Goal: Task Accomplishment & Management: Manage account settings

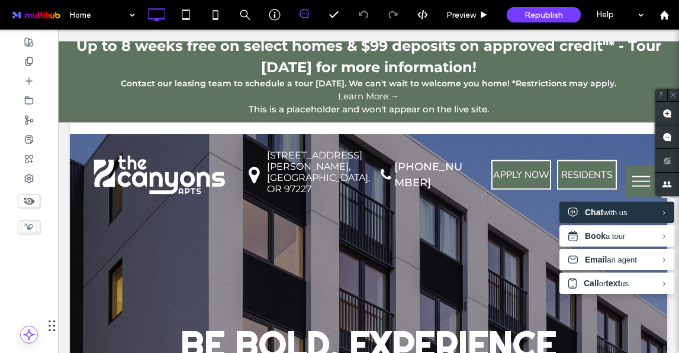
click at [495, 62] on p "Up to 8 weeks free on select homes & $99 deposits on approved credit"* - Tour […" at bounding box center [368, 57] width 609 height 43
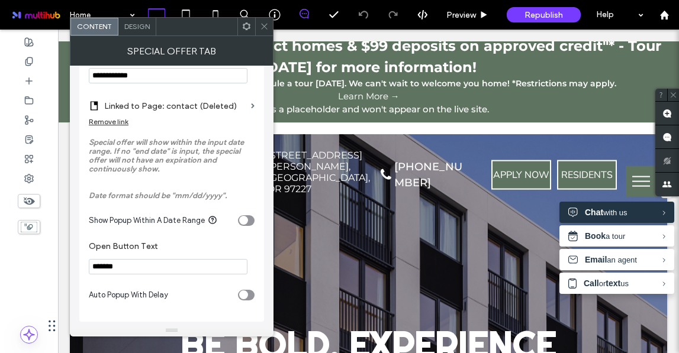
scroll to position [546, 0]
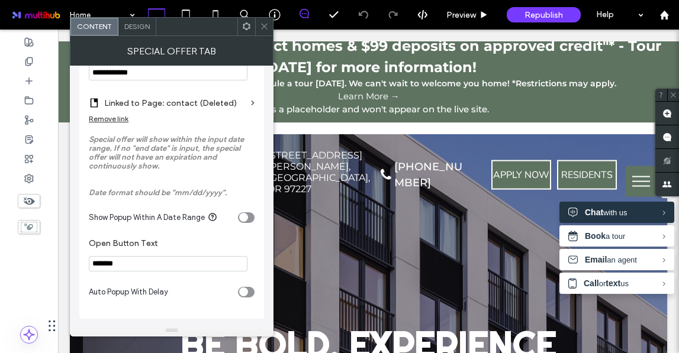
click at [356, 157] on div "Map drop icon. Click To Paste [STREET_ADDRESS][PERSON_NAME] Click To Paste" at bounding box center [290, 175] width 131 height 63
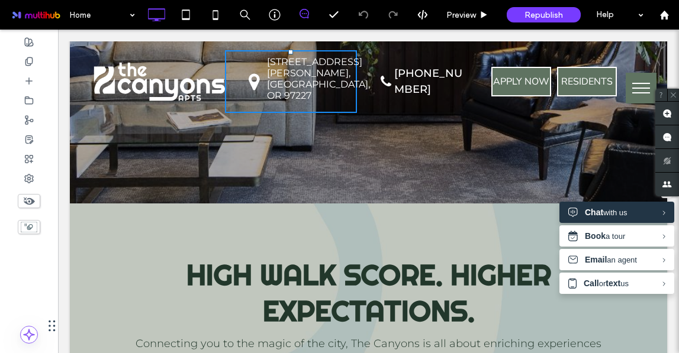
scroll to position [1479, 0]
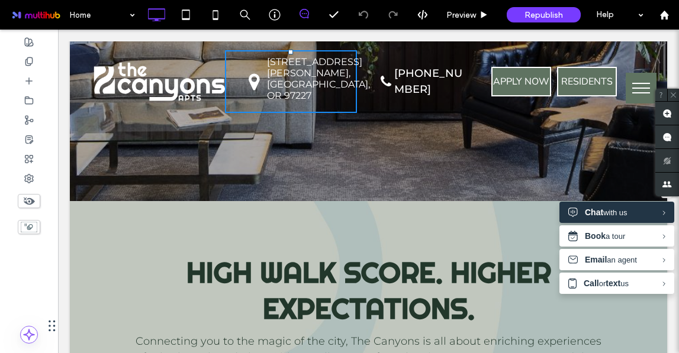
click at [377, 254] on span "High Walk Score. Higher Expectations." at bounding box center [368, 290] width 365 height 72
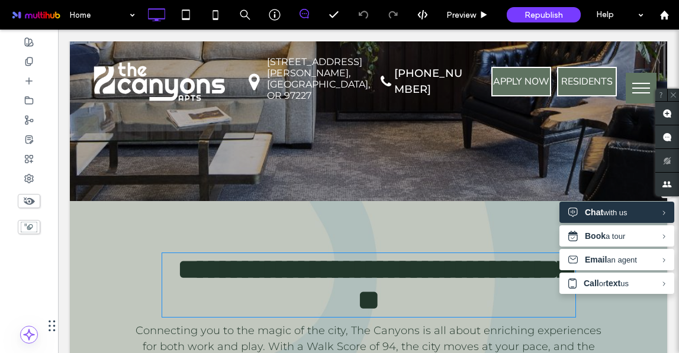
type input "**********"
type input "**"
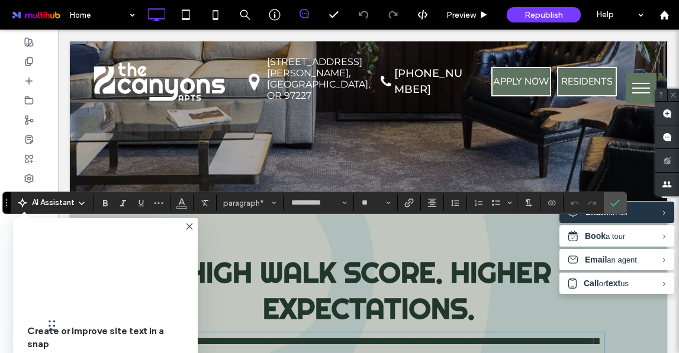
click at [587, 122] on div "Click To Paste Map drop icon. Click To Paste [STREET_ADDRESS][PERSON_NAME] Clic…" at bounding box center [368, 81] width 597 height 80
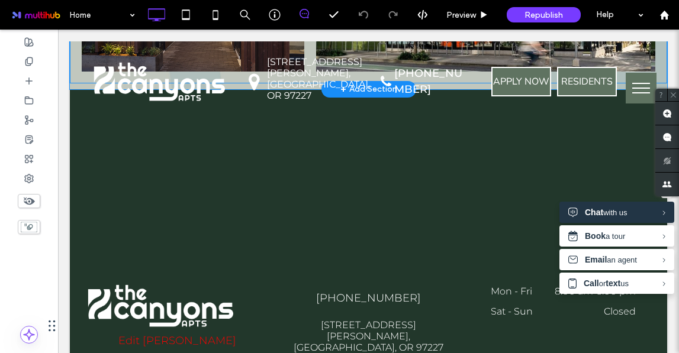
scroll to position [2280, 0]
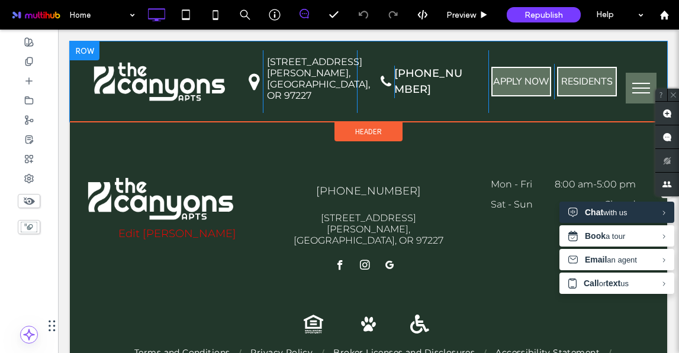
click at [455, 113] on div "Phone icon. Click To Paste [PHONE_NUMBER] Click To Paste Click To Paste" at bounding box center [422, 81] width 131 height 63
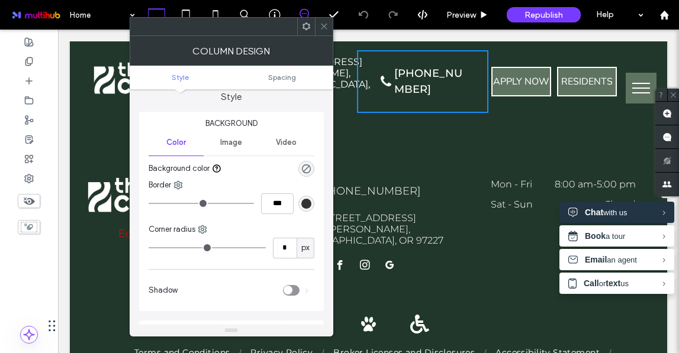
scroll to position [0, 0]
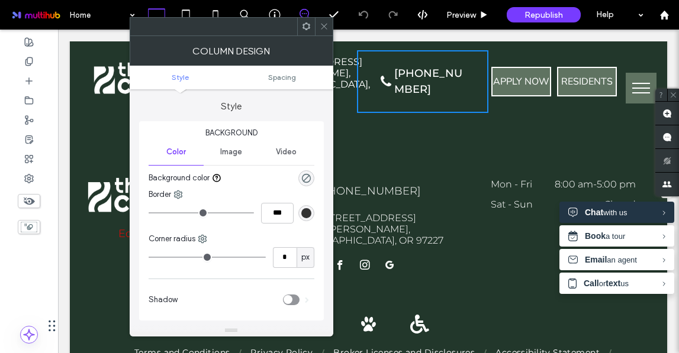
click at [304, 29] on icon at bounding box center [306, 26] width 9 height 9
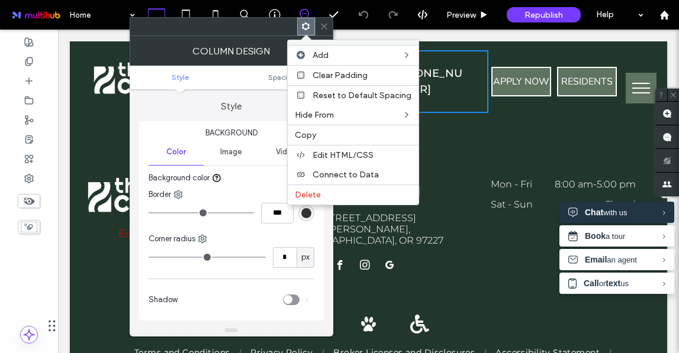
click at [324, 25] on use at bounding box center [324, 27] width 6 height 6
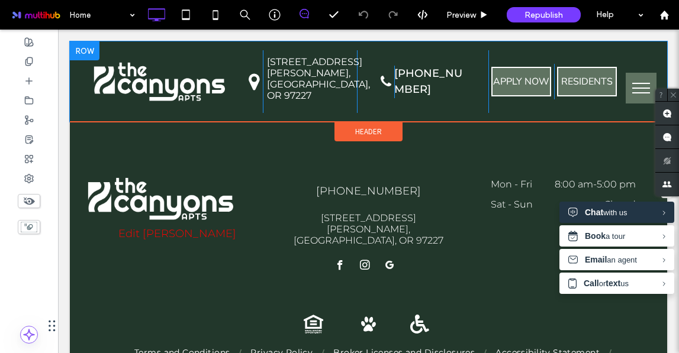
click at [437, 113] on div "Phone icon. Click To Paste [PHONE_NUMBER] Click To Paste Click To Paste" at bounding box center [422, 81] width 131 height 63
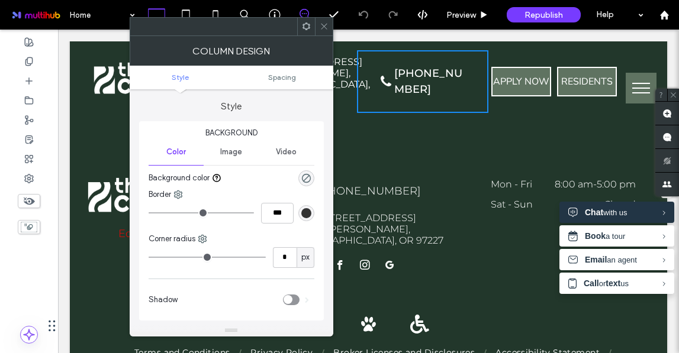
drag, startPoint x: 437, startPoint y: 114, endPoint x: 439, endPoint y: 107, distance: 7.9
click at [439, 107] on div "Phone icon. Click To Paste [PHONE_NUMBER] Click To Paste Click To Paste" at bounding box center [422, 81] width 131 height 63
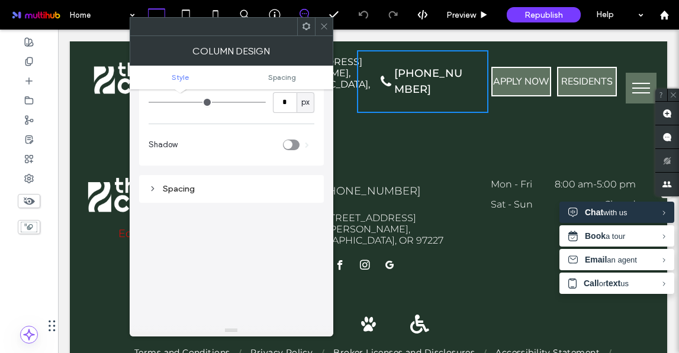
scroll to position [157, 0]
click at [323, 28] on icon at bounding box center [324, 26] width 9 height 9
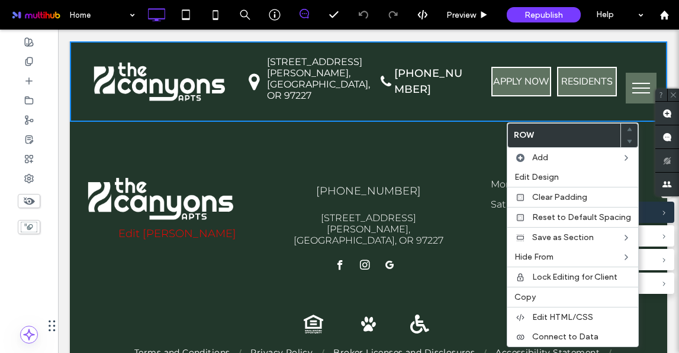
click at [497, 113] on div "APPLY NOW Click To Paste RESIDENTS Click To Paste Click To Paste" at bounding box center [553, 81] width 131 height 63
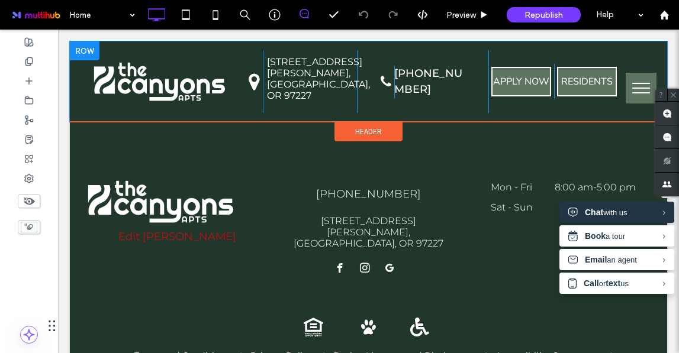
scroll to position [2280, 0]
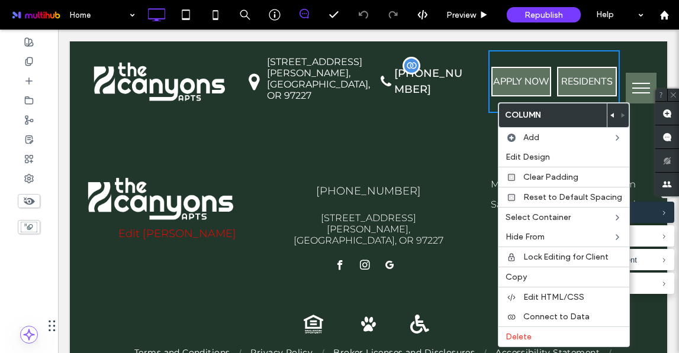
click at [408, 96] on span "[PHONE_NUMBER]" at bounding box center [428, 81] width 68 height 29
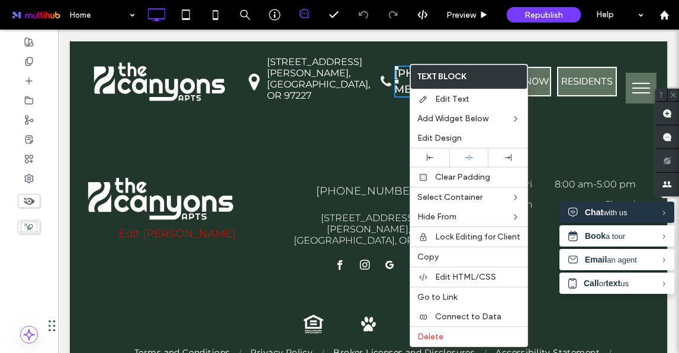
click at [368, 161] on div "© 2025 All Rights Reserved. The Canyons Edit [PERSON_NAME] Click To Paste [PHON…" at bounding box center [368, 217] width 597 height 175
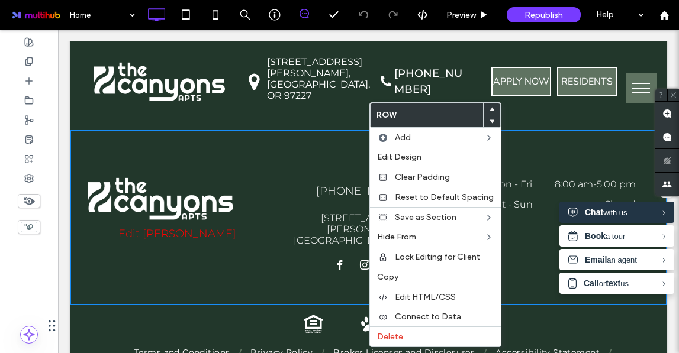
click at [214, 305] on div "Equal Housing Opportunity Click To Paste Pet Friendly Click To Paste Handicap A…" at bounding box center [369, 350] width 568 height 91
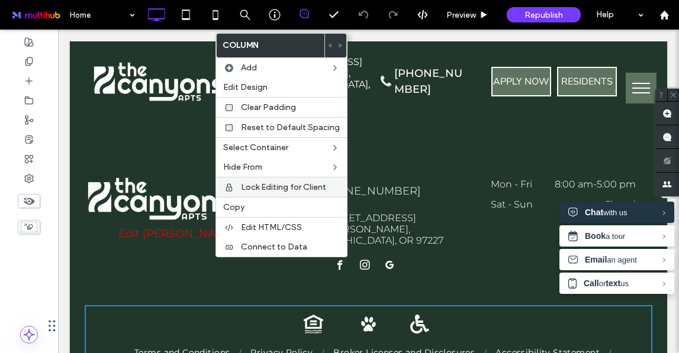
click at [312, 182] on span "Lock Editing for Client" at bounding box center [283, 187] width 85 height 10
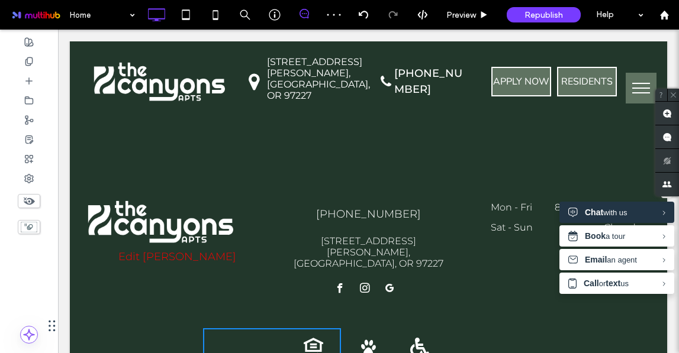
scroll to position [2258, 0]
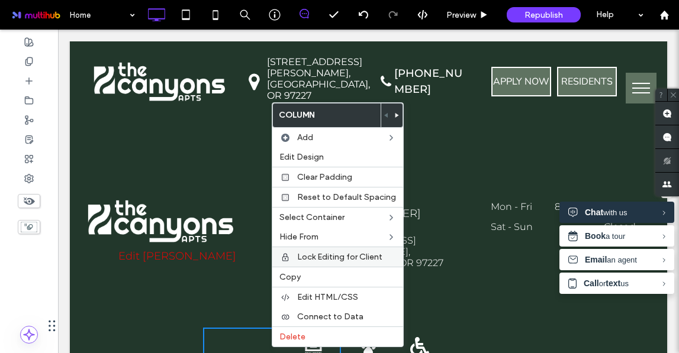
click at [315, 256] on span "Lock Editing for Client" at bounding box center [339, 257] width 85 height 10
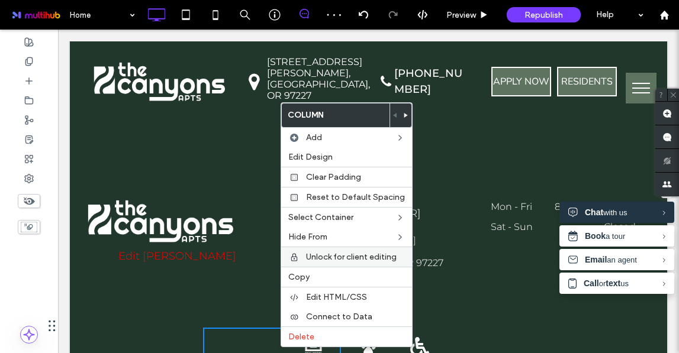
click at [306, 259] on span "Unlock for client editing" at bounding box center [351, 257] width 91 height 10
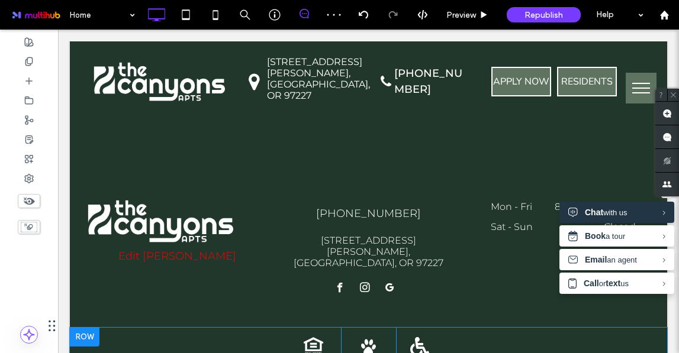
scroll to position [2265, 0]
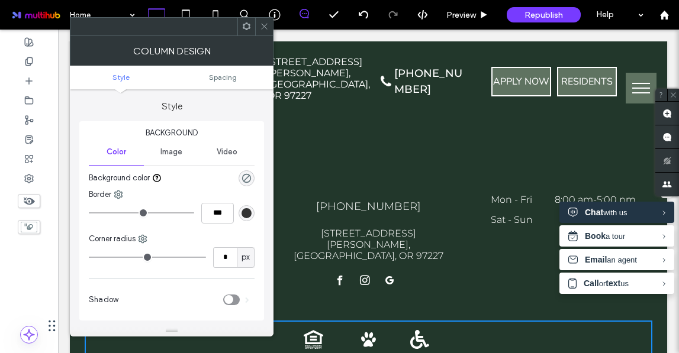
click at [459, 321] on div "Handicap Accessibility Click To Paste" at bounding box center [465, 340] width 138 height 38
click at [453, 321] on div "Handicap Accessibility Click To Paste" at bounding box center [465, 340] width 138 height 38
click at [265, 25] on use at bounding box center [264, 27] width 6 height 6
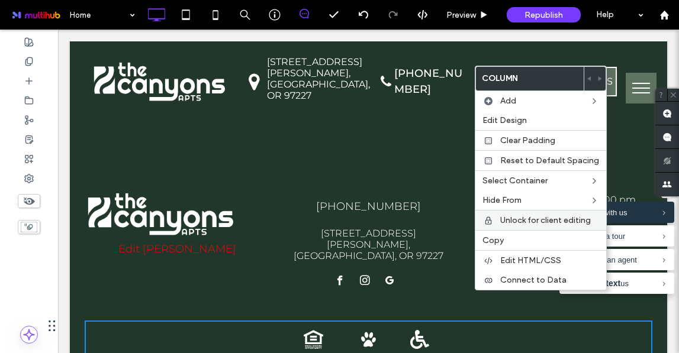
click at [527, 222] on span "Unlock for client editing" at bounding box center [545, 220] width 91 height 10
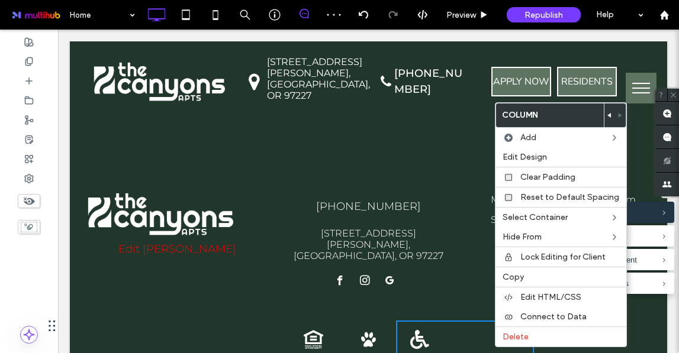
click at [469, 174] on div "© 2025 All Rights Reserved. The Canyons Edit [PERSON_NAME] Click To Paste [PHON…" at bounding box center [368, 233] width 597 height 175
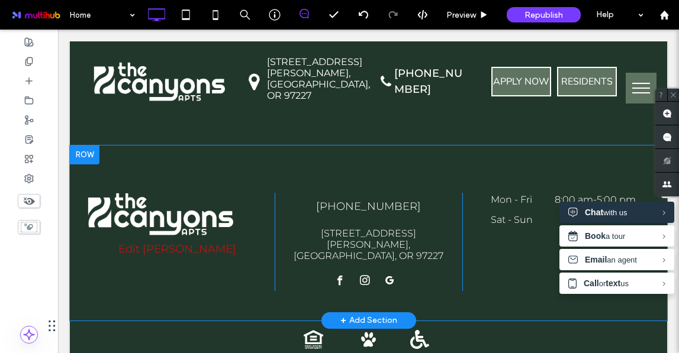
click at [469, 176] on div "© 2025 All Rights Reserved. The Canyons Edit [PERSON_NAME] Click To Paste [PHON…" at bounding box center [368, 233] width 597 height 175
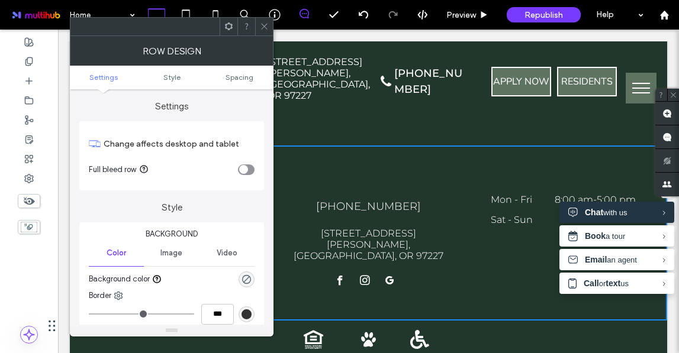
click at [262, 25] on icon at bounding box center [264, 26] width 9 height 9
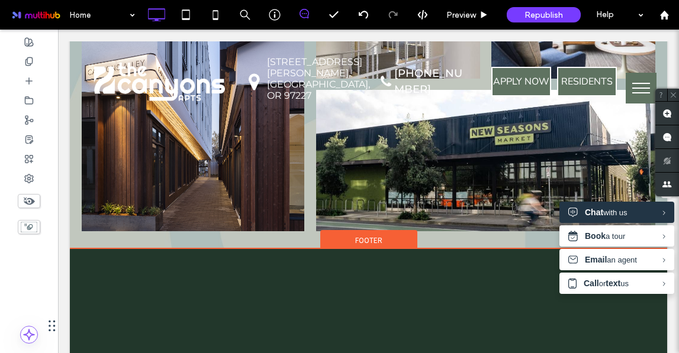
scroll to position [2001, 0]
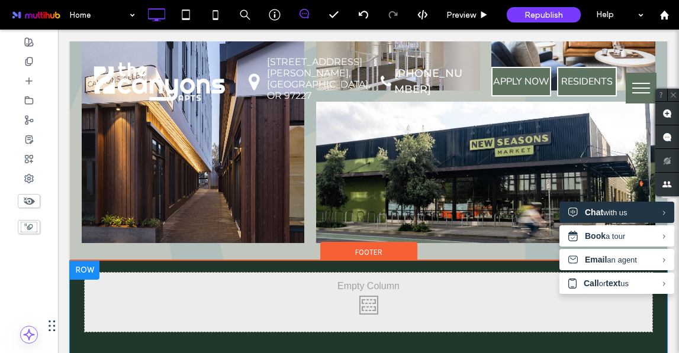
click at [405, 267] on div "Click To Paste + Add Section" at bounding box center [368, 335] width 597 height 148
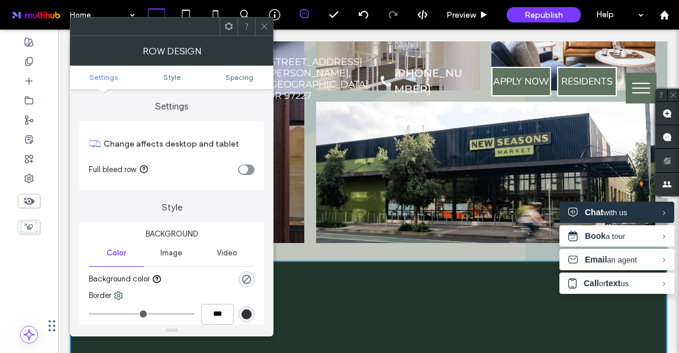
click at [264, 29] on icon at bounding box center [264, 26] width 9 height 9
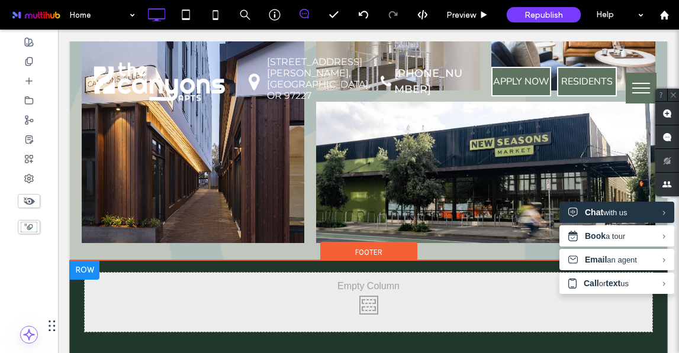
scroll to position [2005, 0]
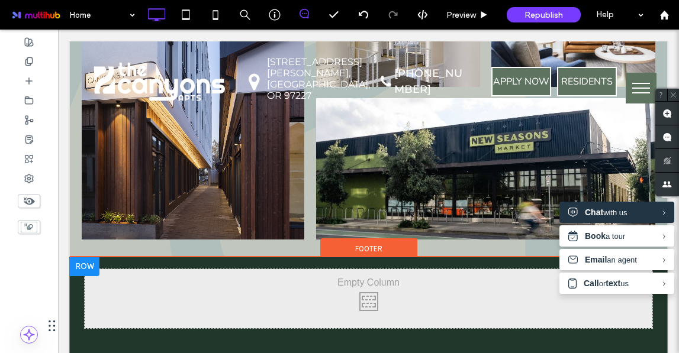
click at [420, 257] on div "Click To Paste + Add Section" at bounding box center [368, 331] width 597 height 148
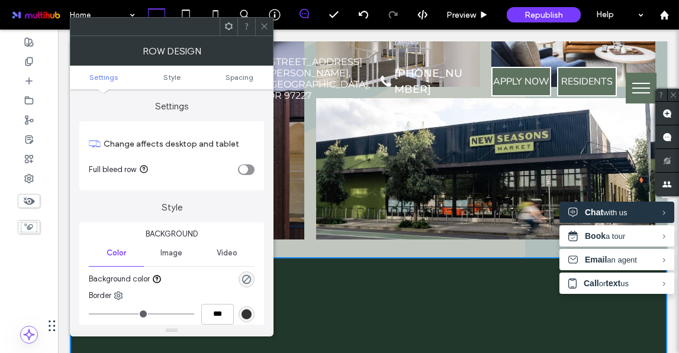
click at [270, 31] on div at bounding box center [264, 27] width 18 height 18
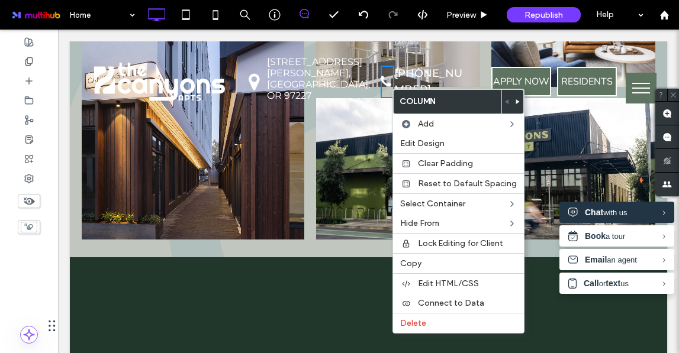
click at [333, 138] on div "Button Button Button Button" at bounding box center [368, 94] width 597 height 313
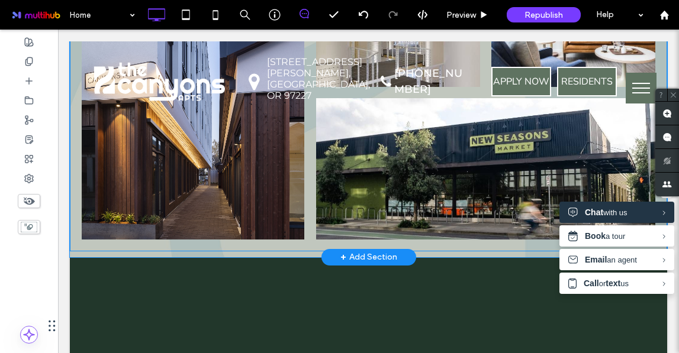
click at [332, 249] on div "+ Add Section" at bounding box center [368, 257] width 95 height 17
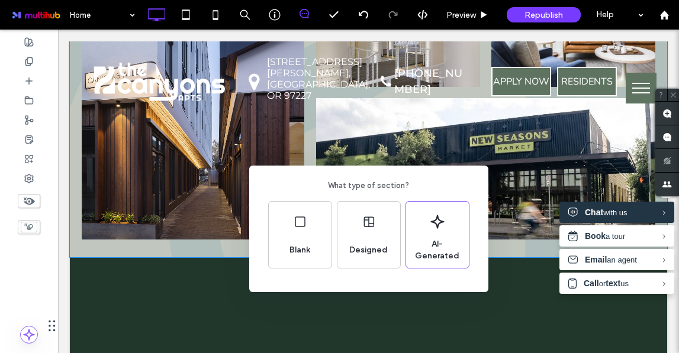
click at [325, 134] on div "What type of section? Blank Designed AI-Generated" at bounding box center [339, 205] width 679 height 411
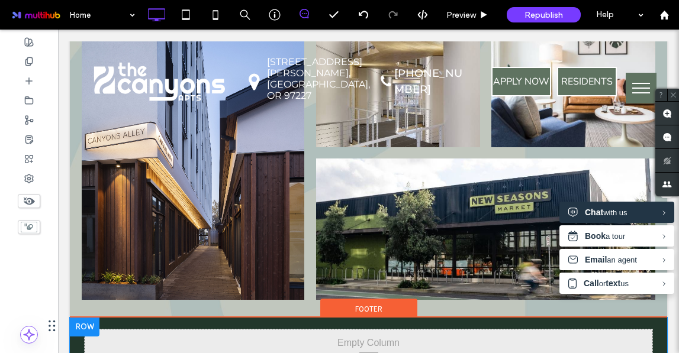
scroll to position [1943, 0]
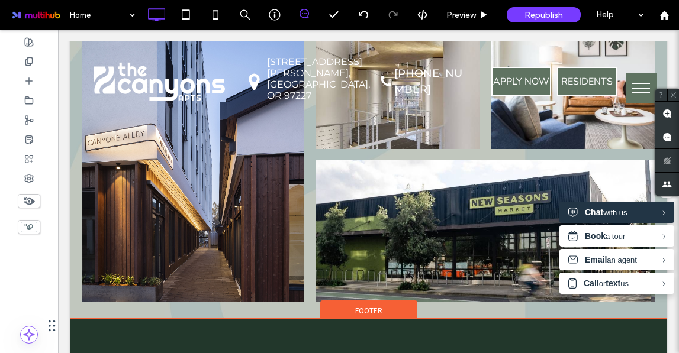
click at [358, 306] on span "Footer" at bounding box center [368, 311] width 27 height 10
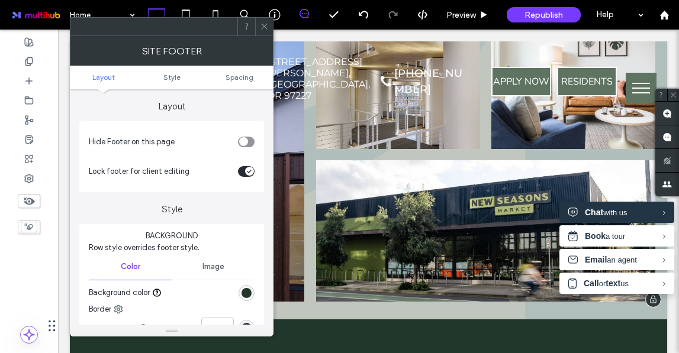
click at [355, 201] on div "Button Button Button Button" at bounding box center [368, 157] width 597 height 313
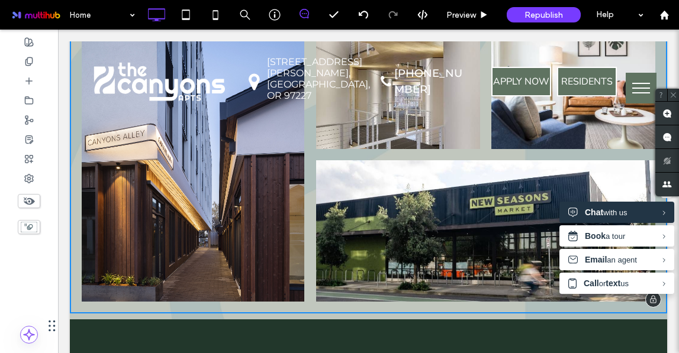
click at [355, 201] on div "Button Button Button Button" at bounding box center [368, 157] width 597 height 313
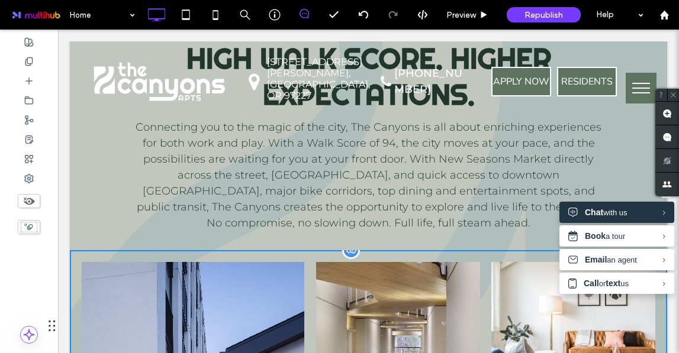
scroll to position [1694, 0]
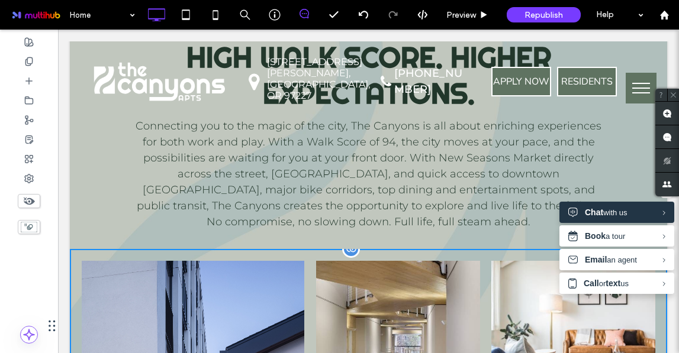
click at [353, 257] on link at bounding box center [397, 329] width 173 height 144
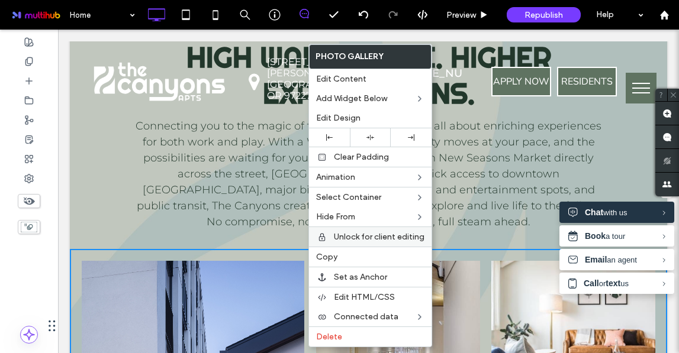
click at [353, 230] on div "Unlock for client editing" at bounding box center [370, 237] width 123 height 20
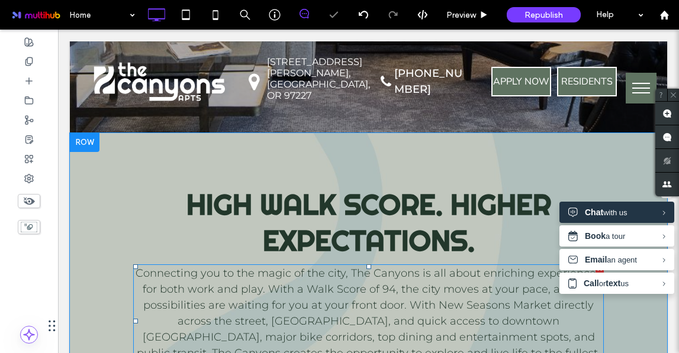
scroll to position [1542, 0]
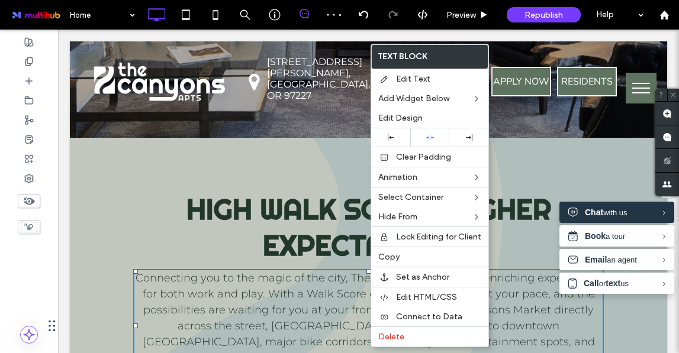
click at [347, 191] on span "High Walk Score. Higher Expectations." at bounding box center [368, 227] width 365 height 72
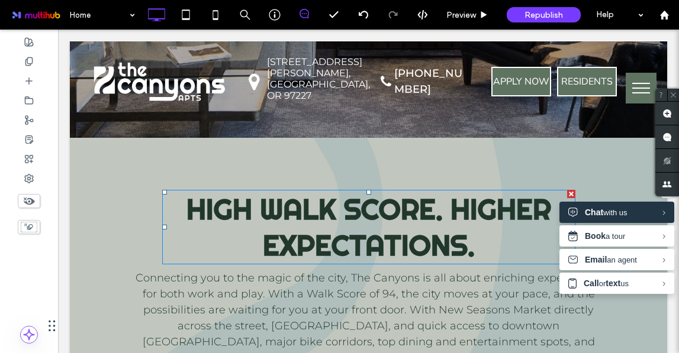
click at [347, 191] on span "High Walk Score. Higher Expectations." at bounding box center [368, 227] width 365 height 72
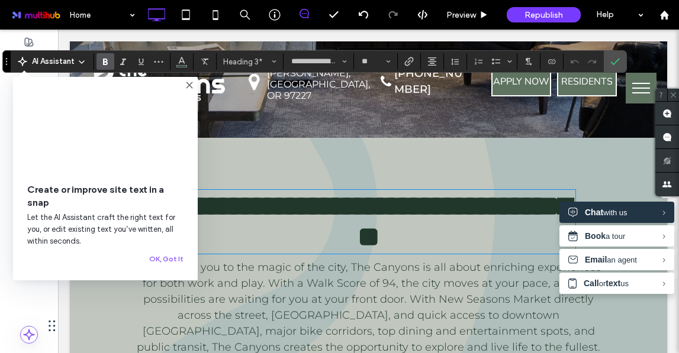
click at [531, 191] on h3 "**********" at bounding box center [368, 222] width 413 height 62
click at [530, 191] on h3 "**********" at bounding box center [368, 222] width 413 height 62
click at [493, 260] on p "Connecting you to the magic of the city, The Canyons is all about enriching exp…" at bounding box center [368, 316] width 470 height 112
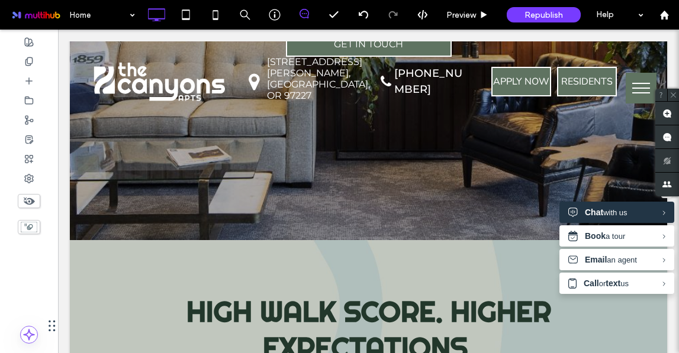
scroll to position [1439, 0]
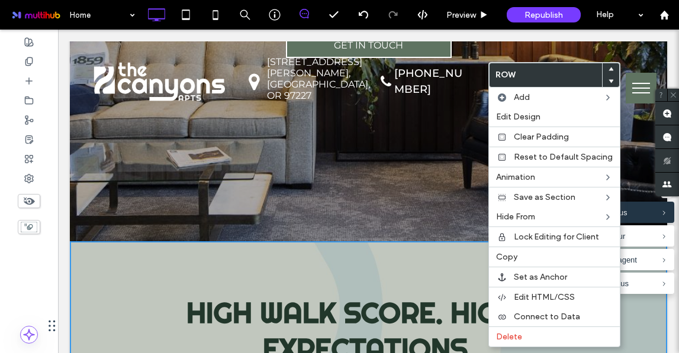
click at [399, 113] on div "Phone icon. Click To Paste [PHONE_NUMBER] Click To Paste Click To Paste" at bounding box center [422, 81] width 131 height 63
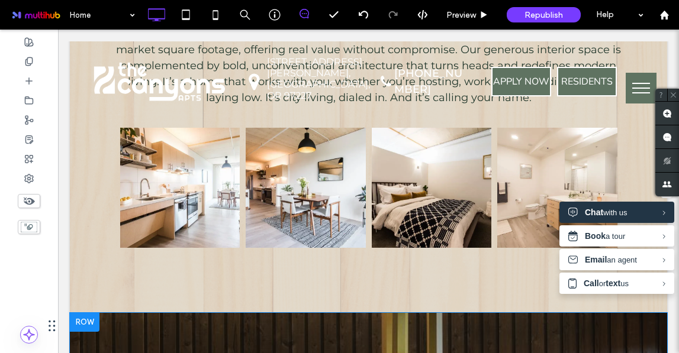
scroll to position [826, 0]
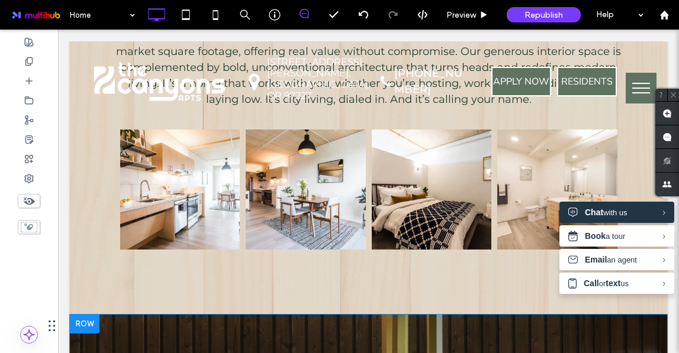
click at [342, 192] on div "Urban Living, Redefined Outsize the Ordinary Welcome to The Canyons, a cutting …" at bounding box center [369, 71] width 568 height 487
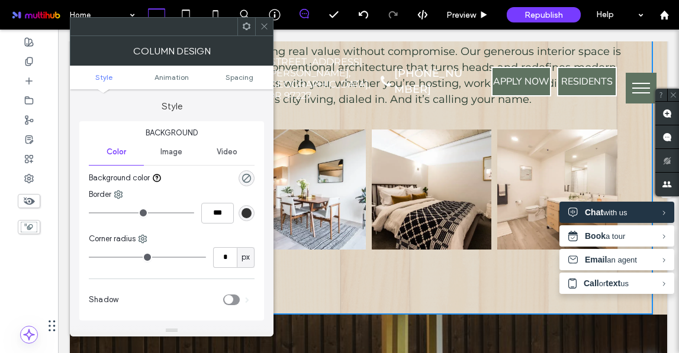
click at [342, 192] on div "Urban Living, Redefined Outsize the Ordinary Welcome to The Canyons, a cutting …" at bounding box center [369, 71] width 568 height 487
click at [410, 223] on div "Urban Living, Redefined Outsize the Ordinary Welcome to The Canyons, a cutting …" at bounding box center [369, 71] width 568 height 487
click at [266, 26] on icon at bounding box center [264, 26] width 9 height 9
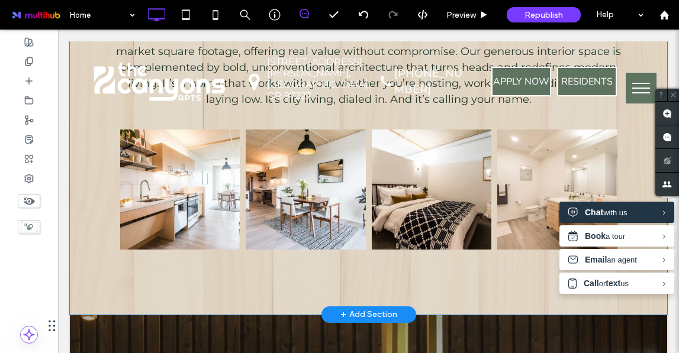
click at [402, 192] on div "Urban Living, Redefined Outsize the Ordinary Welcome to The Canyons, a cutting …" at bounding box center [369, 71] width 568 height 487
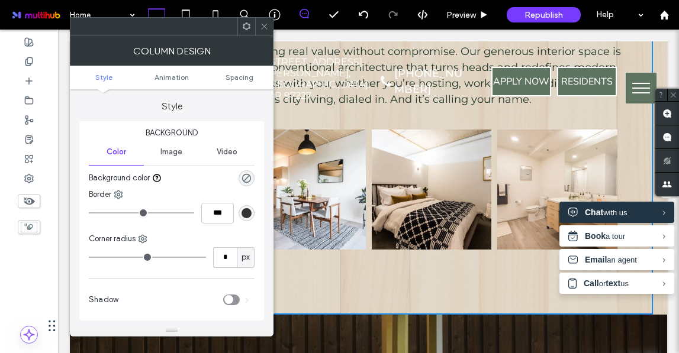
click at [262, 24] on icon at bounding box center [264, 26] width 9 height 9
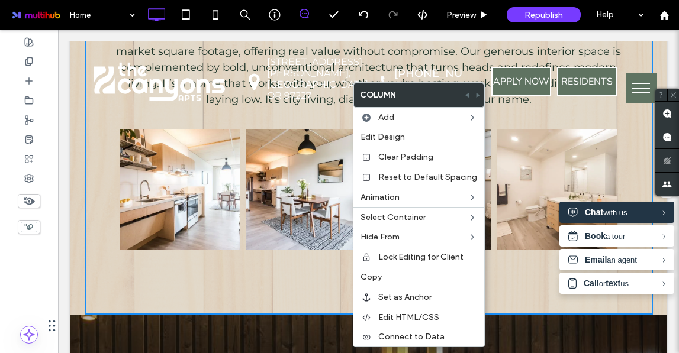
click at [352, 191] on div "Urban Living, Redefined Outsize the Ordinary Welcome to The Canyons, a cutting …" at bounding box center [369, 71] width 568 height 487
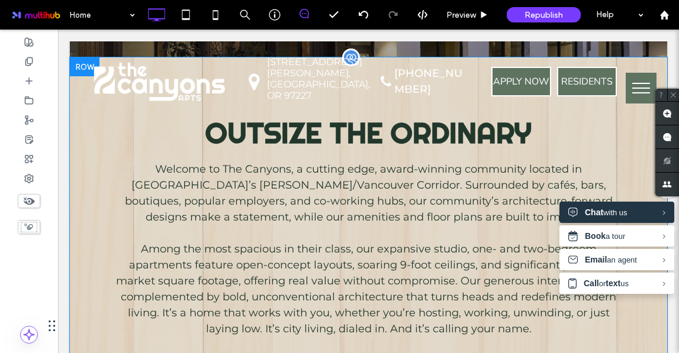
scroll to position [573, 0]
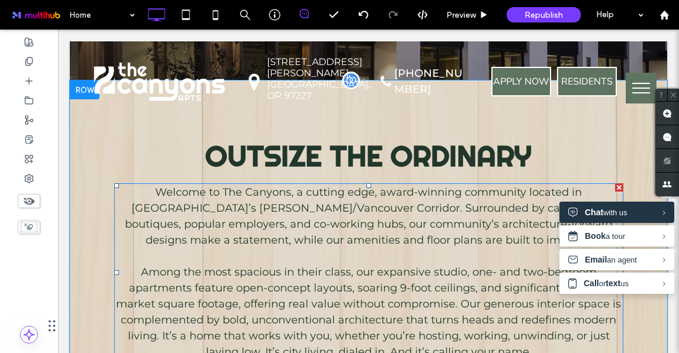
click at [352, 191] on div "Welcome to The Canyons, a cutting edge, award-winning community located in [GEO…" at bounding box center [368, 272] width 509 height 178
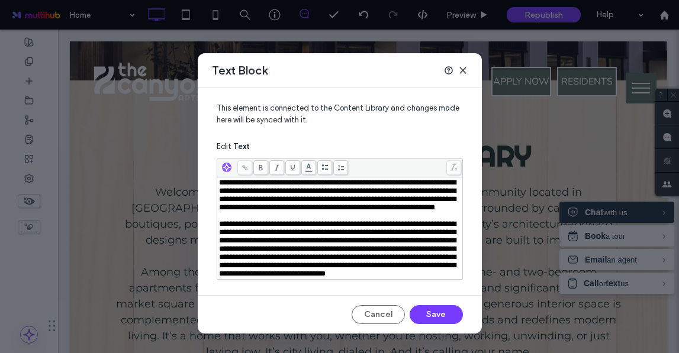
click at [465, 69] on icon at bounding box center [462, 70] width 9 height 9
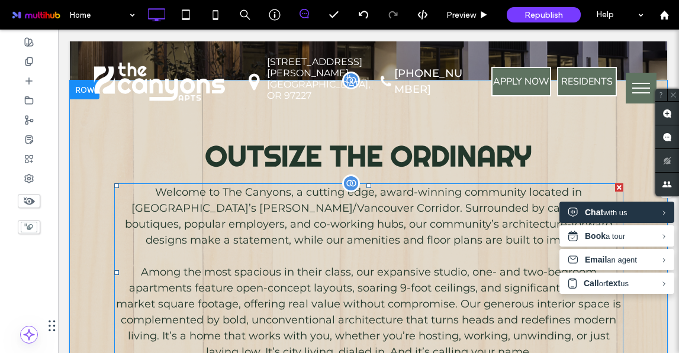
click at [404, 265] on p "Among the most spacious in their class, our expansive studio, one- and two-bedr…" at bounding box center [368, 313] width 509 height 96
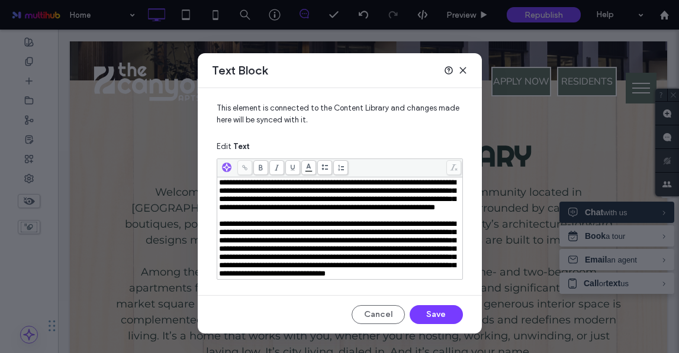
click at [469, 69] on div "Text Block" at bounding box center [340, 70] width 284 height 35
click at [460, 69] on icon at bounding box center [462, 70] width 9 height 9
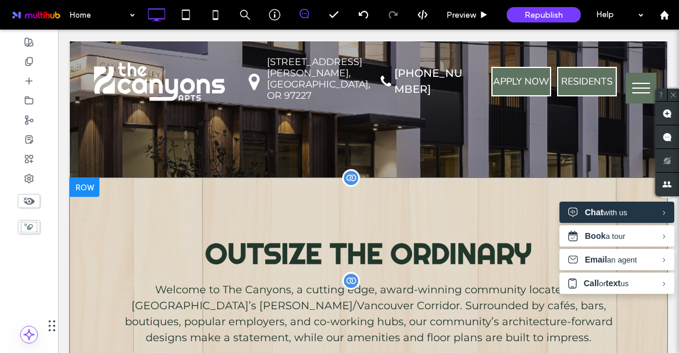
scroll to position [473, 0]
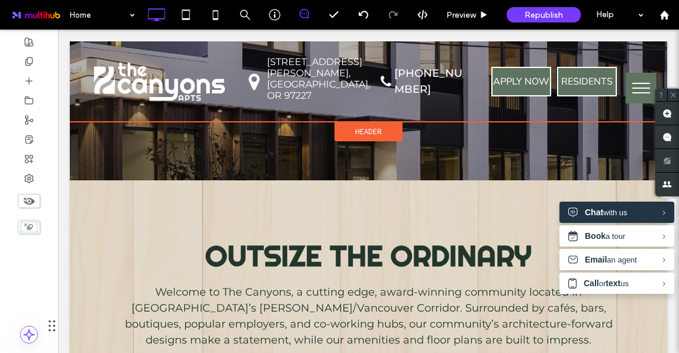
click at [397, 134] on div "Header" at bounding box center [368, 132] width 68 height 20
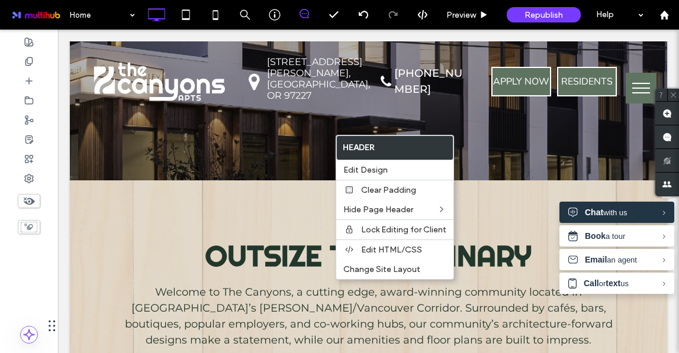
click at [410, 122] on div "Click To Paste Map drop icon. Click To Paste [STREET_ADDRESS][PERSON_NAME] Clic…" at bounding box center [368, 81] width 597 height 80
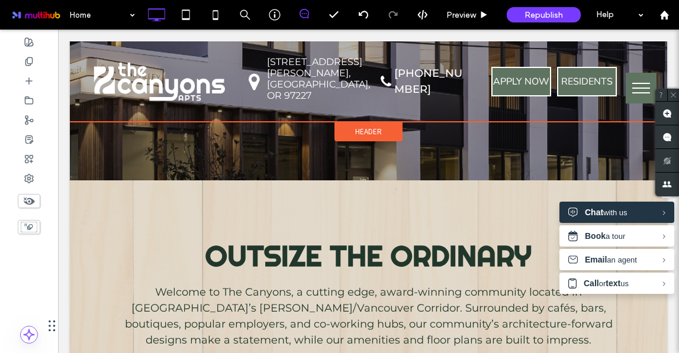
click at [376, 137] on span "Header" at bounding box center [368, 132] width 27 height 10
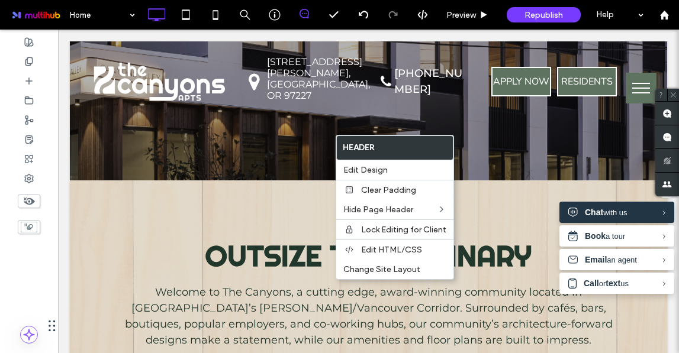
click at [289, 122] on div "Click To Paste Map drop icon. Click To Paste [STREET_ADDRESS][PERSON_NAME] Clic…" at bounding box center [368, 81] width 597 height 80
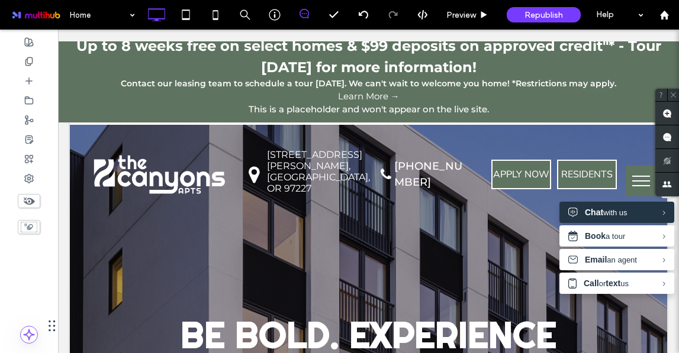
scroll to position [0, 0]
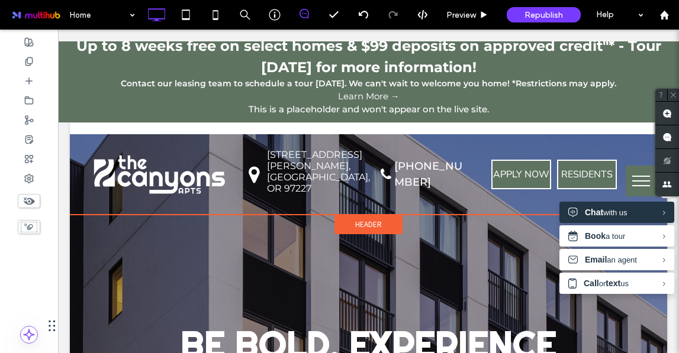
click at [370, 230] on span "Header" at bounding box center [368, 225] width 27 height 10
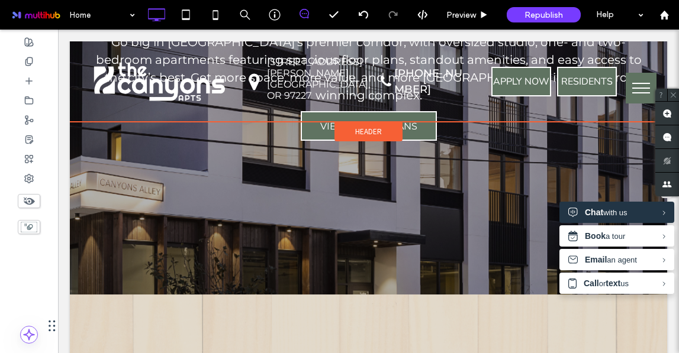
scroll to position [364, 0]
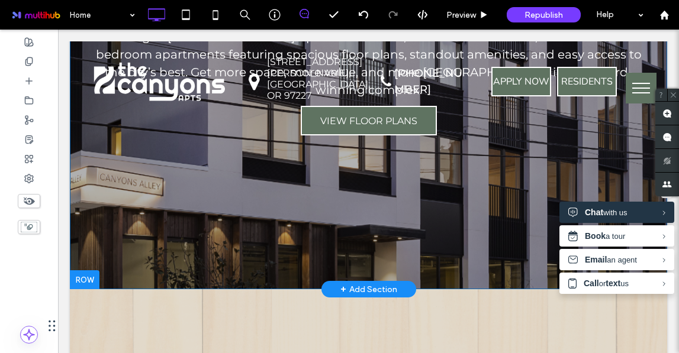
click at [93, 270] on div at bounding box center [85, 279] width 30 height 19
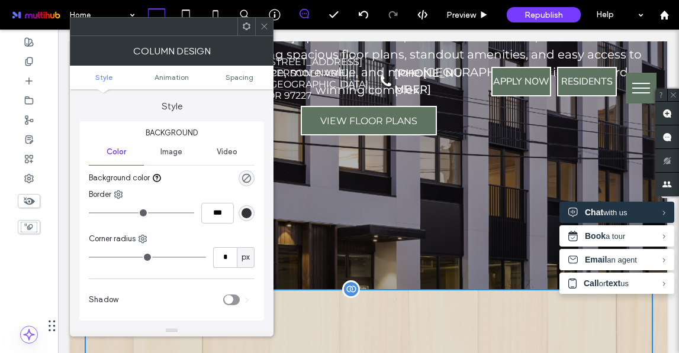
click at [264, 27] on icon at bounding box center [264, 26] width 9 height 9
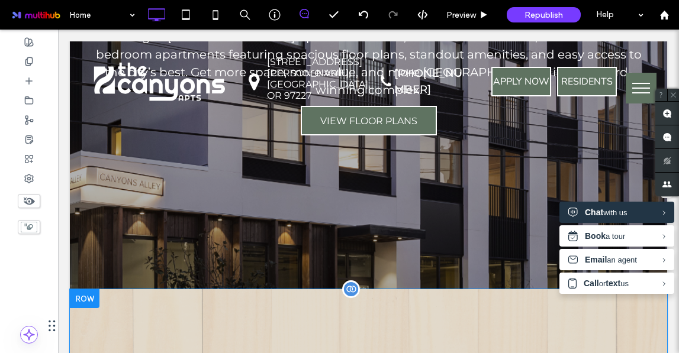
click at [95, 289] on div at bounding box center [85, 298] width 30 height 19
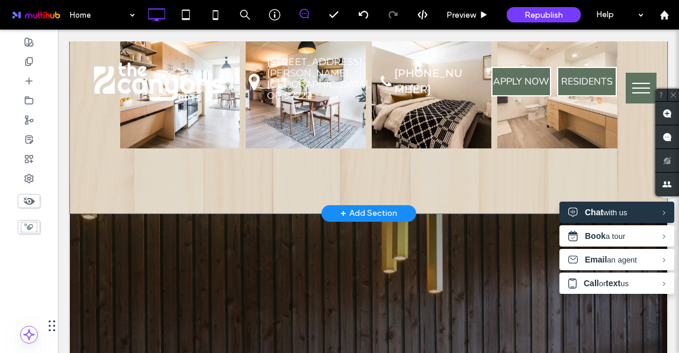
scroll to position [940, 0]
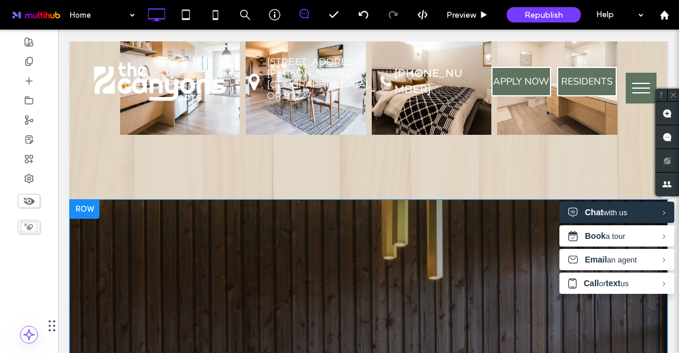
click at [92, 200] on div at bounding box center [85, 209] width 30 height 19
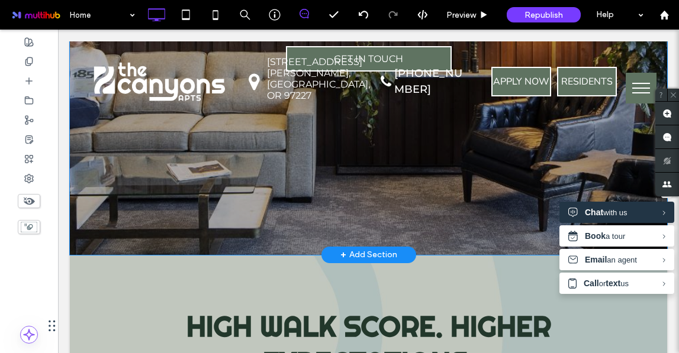
scroll to position [1431, 0]
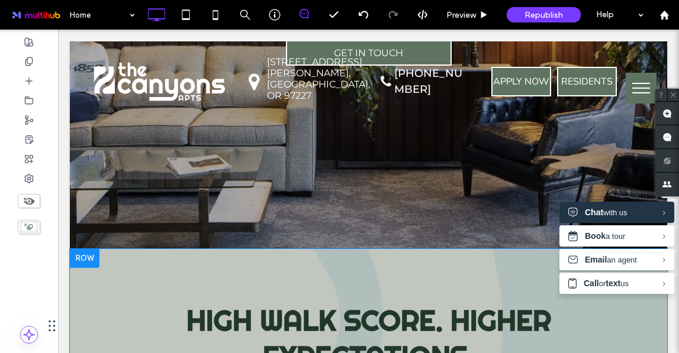
click at [83, 249] on div at bounding box center [85, 258] width 30 height 19
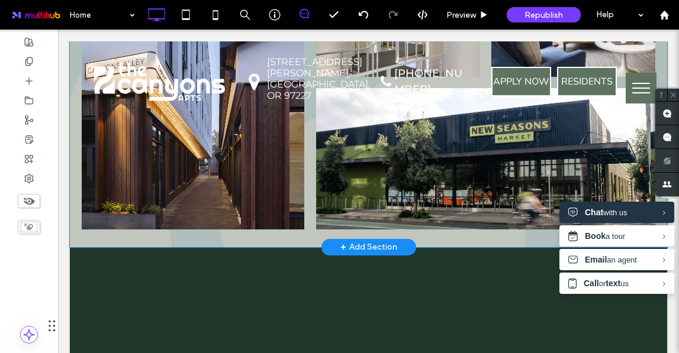
scroll to position [2031, 0]
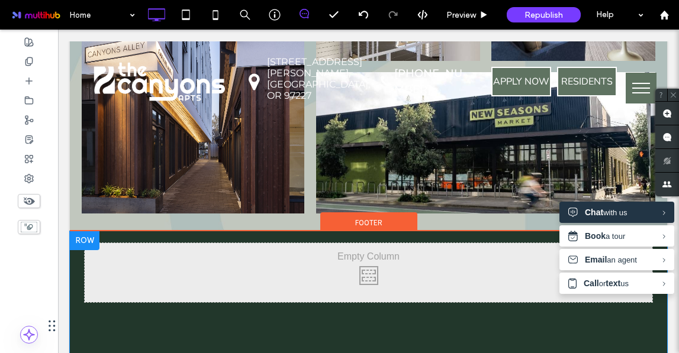
click at [85, 231] on div at bounding box center [85, 240] width 30 height 19
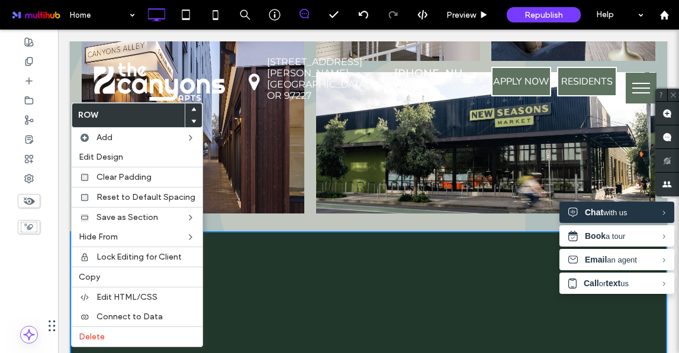
click at [446, 231] on div "Click To Paste + Add Section" at bounding box center [368, 305] width 597 height 148
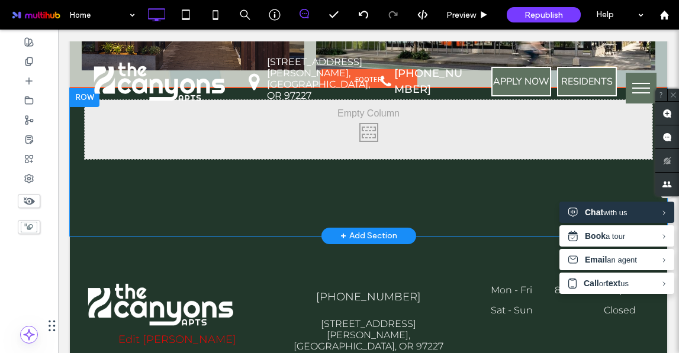
scroll to position [2183, 0]
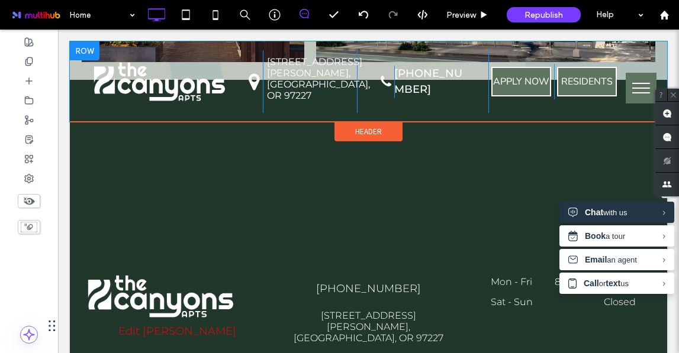
click at [82, 122] on div "Click To Paste Map drop icon. Click To Paste [STREET_ADDRESS][PERSON_NAME] Clic…" at bounding box center [368, 81] width 597 height 80
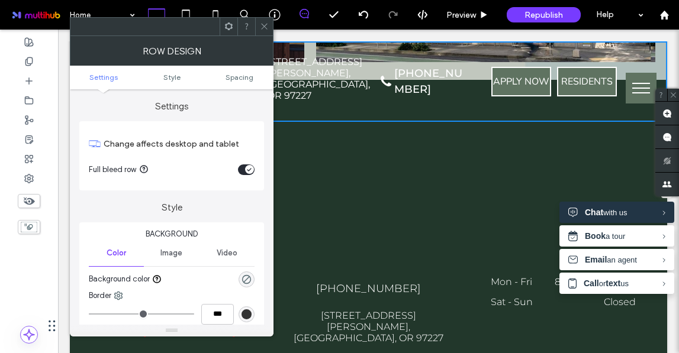
click at [283, 228] on div "© 2025 All Rights Reserved. The Canyons Edit [PERSON_NAME] Click To Paste [PHON…" at bounding box center [368, 315] width 597 height 175
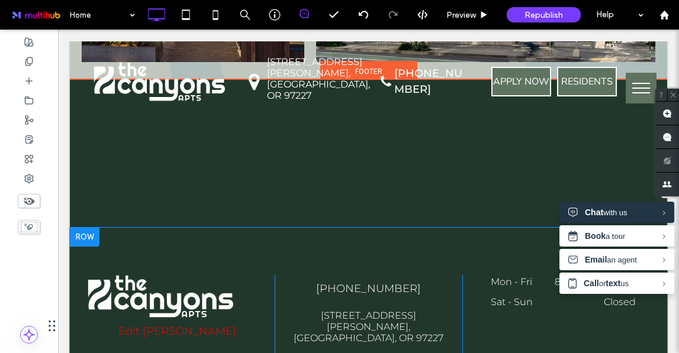
click at [97, 228] on div at bounding box center [85, 237] width 30 height 19
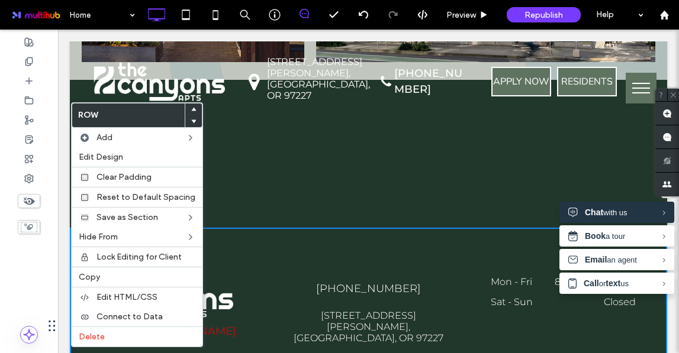
click at [378, 228] on div "© 2025 All Rights Reserved. The Canyons Edit [PERSON_NAME] Click To Paste [PHON…" at bounding box center [368, 315] width 597 height 175
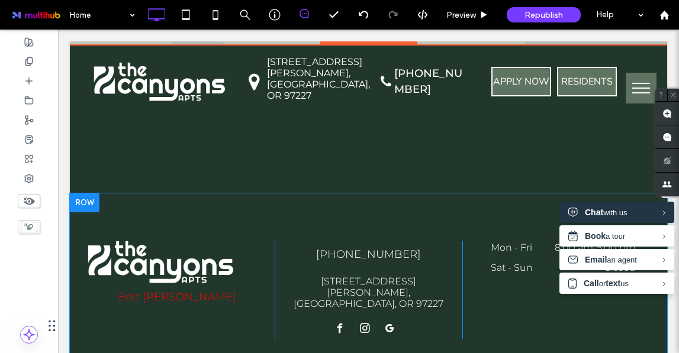
scroll to position [2280, 0]
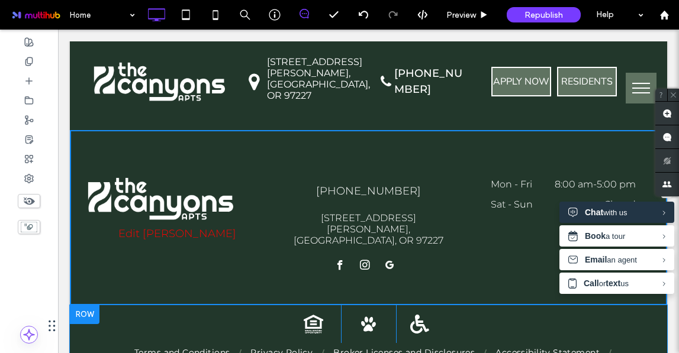
click at [84, 305] on div at bounding box center [85, 314] width 30 height 19
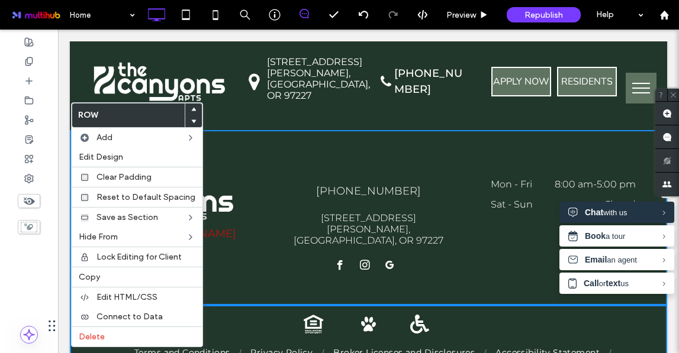
click at [263, 305] on div "Equal Housing Opportunity Click To Paste" at bounding box center [272, 324] width 138 height 38
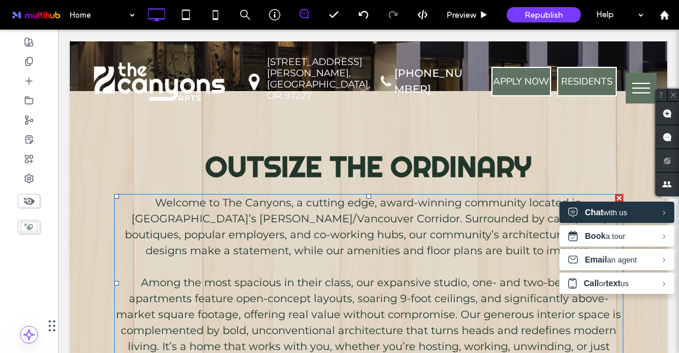
scroll to position [0, 0]
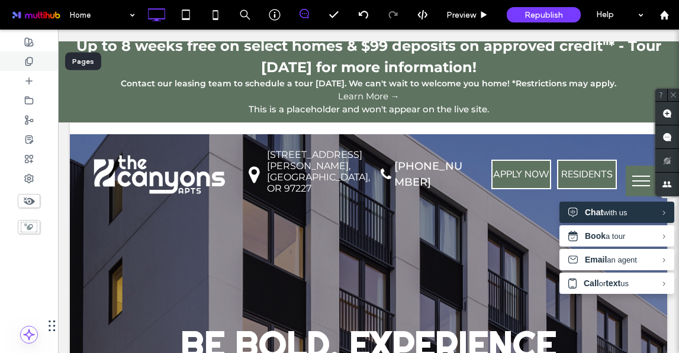
click at [25, 62] on icon at bounding box center [28, 61] width 9 height 9
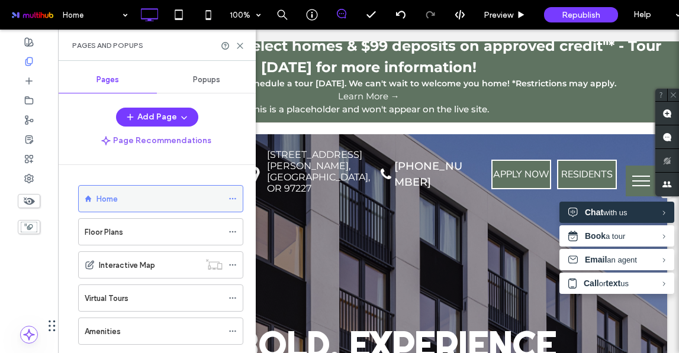
click at [233, 201] on icon at bounding box center [232, 199] width 8 height 8
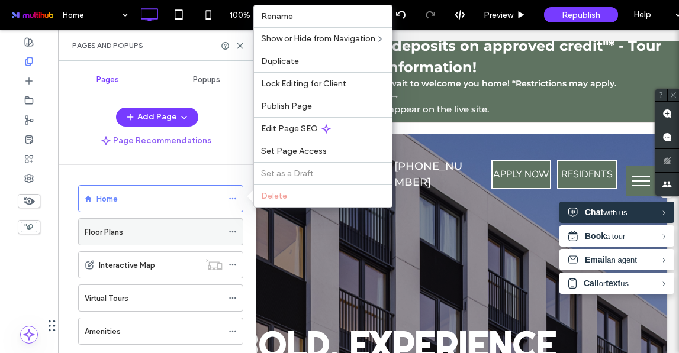
click at [234, 233] on icon at bounding box center [232, 232] width 8 height 8
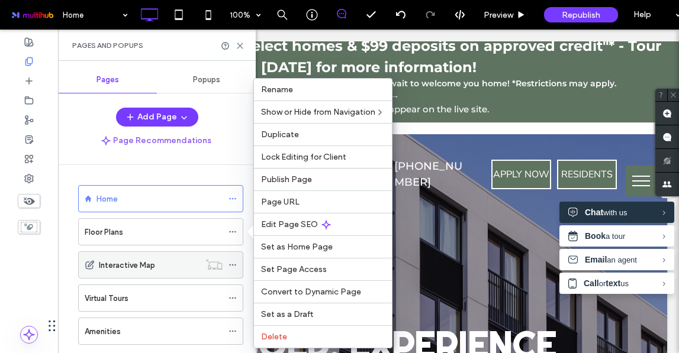
click at [234, 266] on icon at bounding box center [232, 265] width 8 height 8
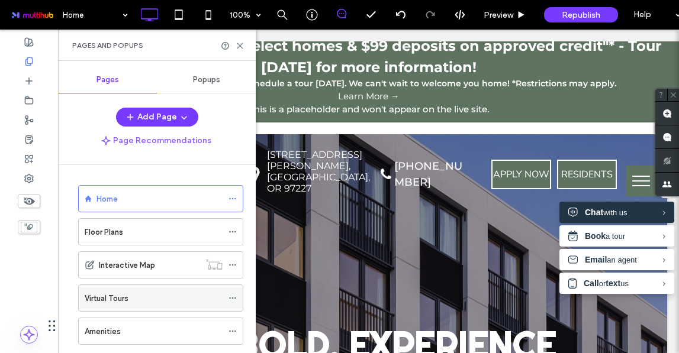
click at [234, 296] on icon at bounding box center [232, 298] width 8 height 8
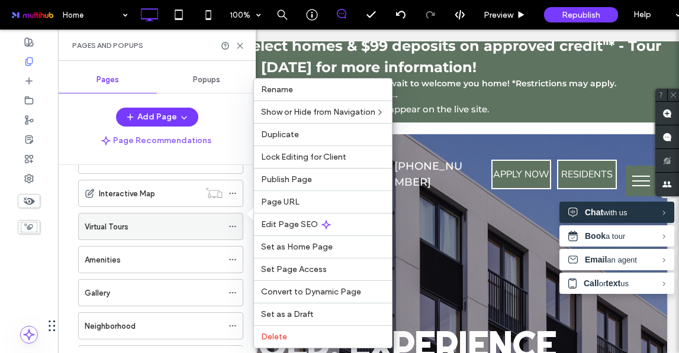
scroll to position [84, 0]
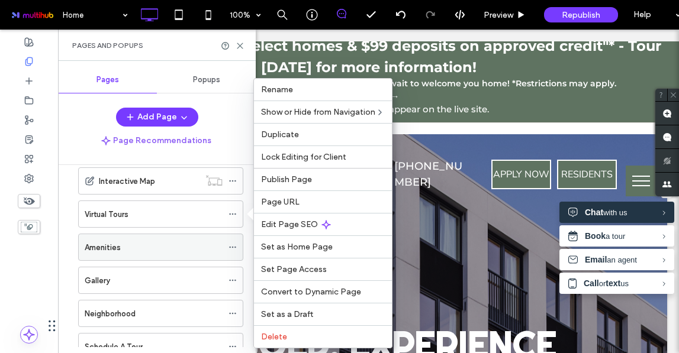
click at [233, 250] on icon at bounding box center [232, 247] width 8 height 8
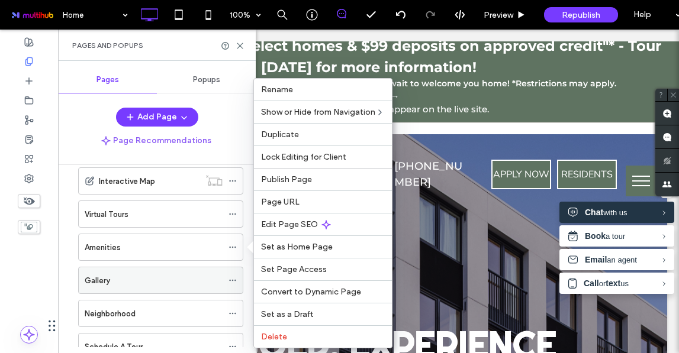
click at [234, 277] on icon at bounding box center [232, 280] width 8 height 8
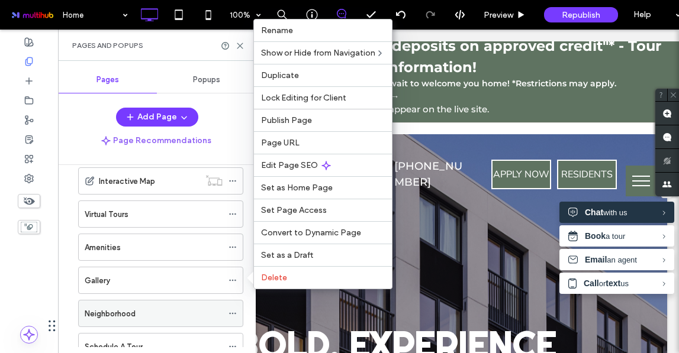
click at [233, 311] on icon at bounding box center [232, 314] width 8 height 8
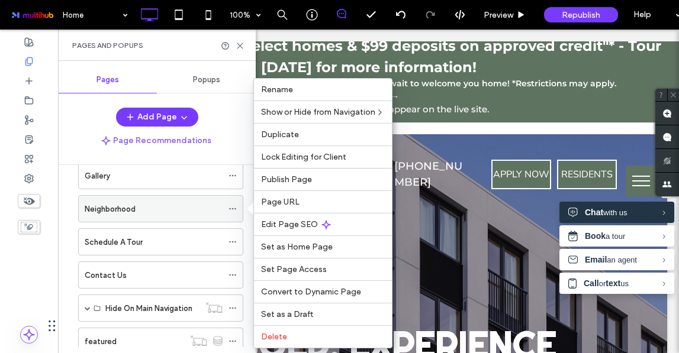
scroll to position [191, 0]
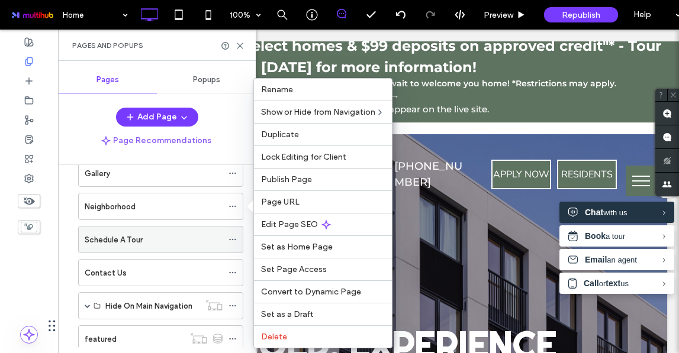
click at [234, 239] on use at bounding box center [232, 240] width 7 height 2
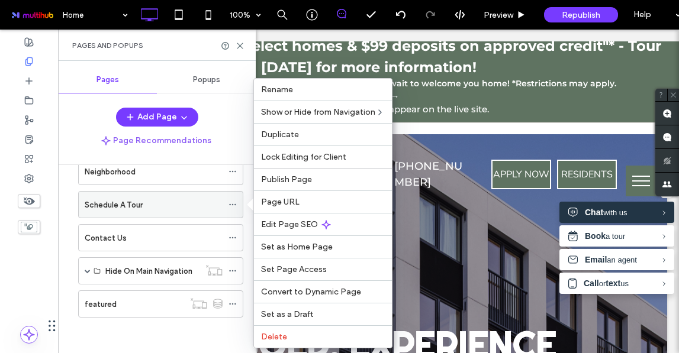
scroll to position [222, 0]
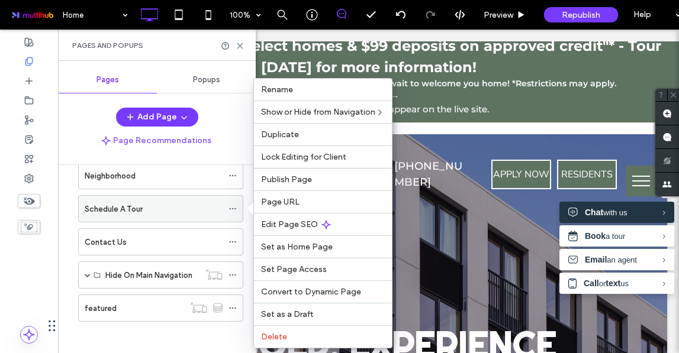
click at [234, 239] on icon at bounding box center [232, 242] width 8 height 8
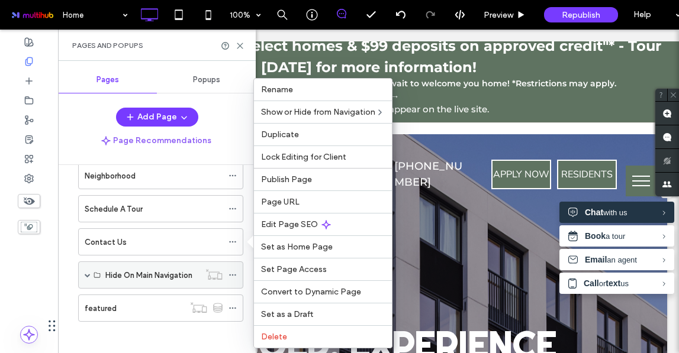
click at [230, 277] on icon at bounding box center [232, 275] width 8 height 8
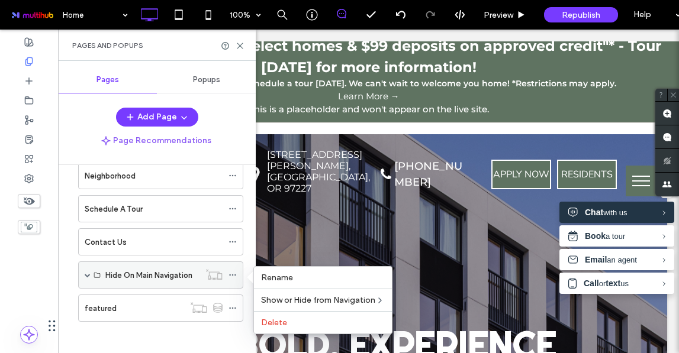
click at [234, 275] on icon at bounding box center [232, 275] width 8 height 8
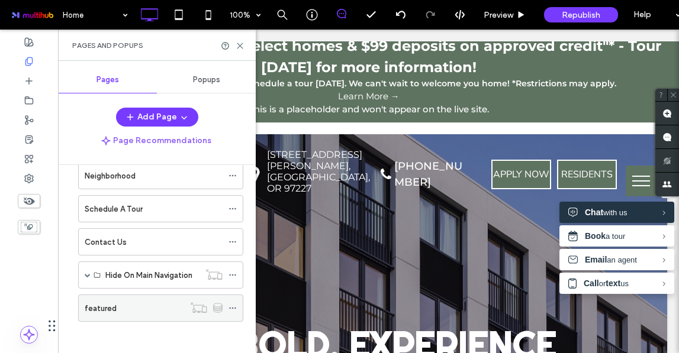
click at [233, 309] on icon at bounding box center [232, 308] width 8 height 8
click at [240, 42] on icon at bounding box center [240, 45] width 9 height 9
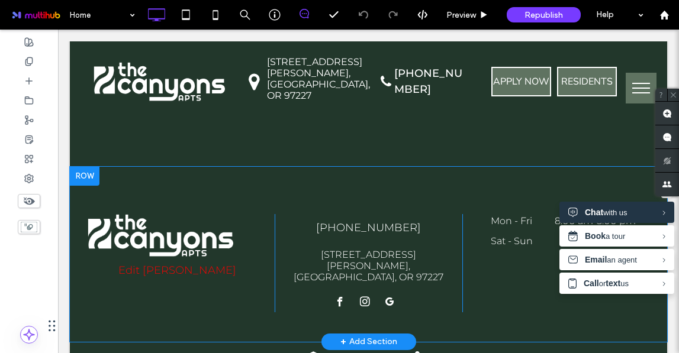
scroll to position [2280, 0]
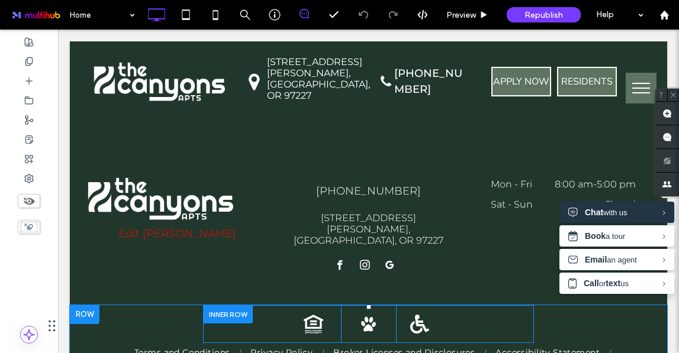
click at [246, 305] on div at bounding box center [228, 314] width 50 height 18
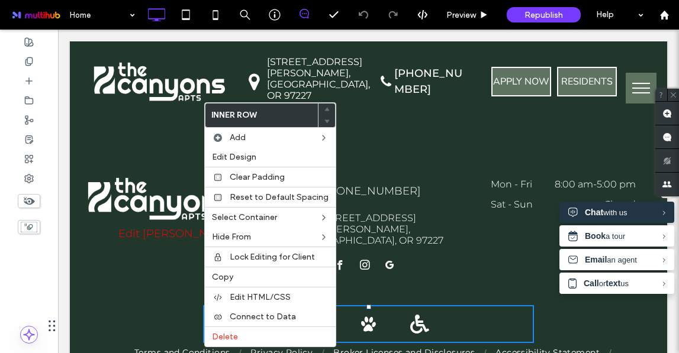
click at [107, 347] on ul "Terms and Conditions Privacy Policy Broker Licenses and Disclosures Accessibili…" at bounding box center [369, 359] width 550 height 25
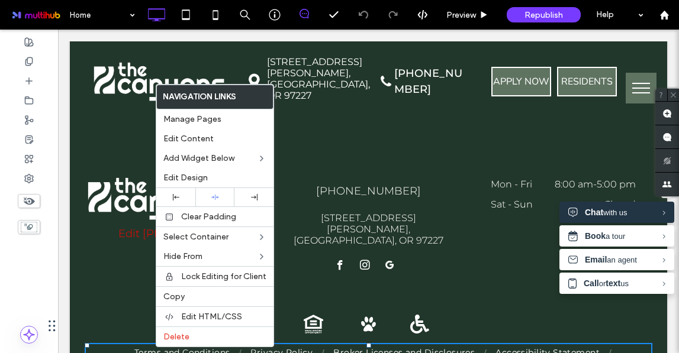
click at [482, 305] on div "Equal Housing Opportunity Click To Paste Pet Friendly Click To Paste Handicap A…" at bounding box center [369, 350] width 568 height 91
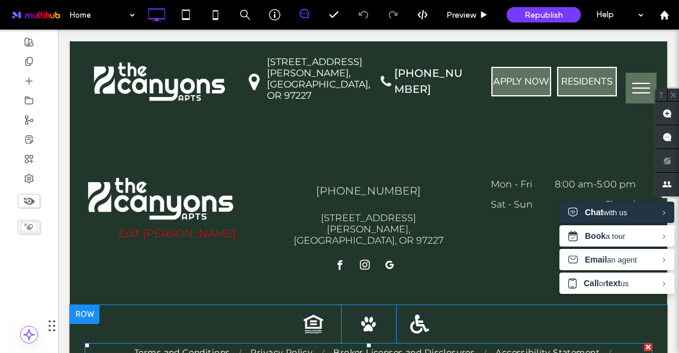
click at [482, 305] on div "Equal Housing Opportunity Click To Paste Pet Friendly Click To Paste Handicap A…" at bounding box center [369, 350] width 568 height 91
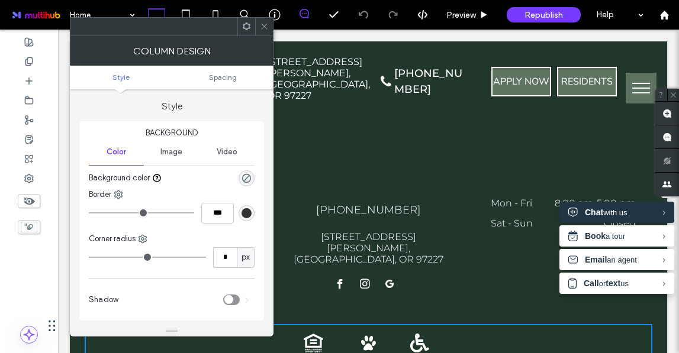
scroll to position [2274, 0]
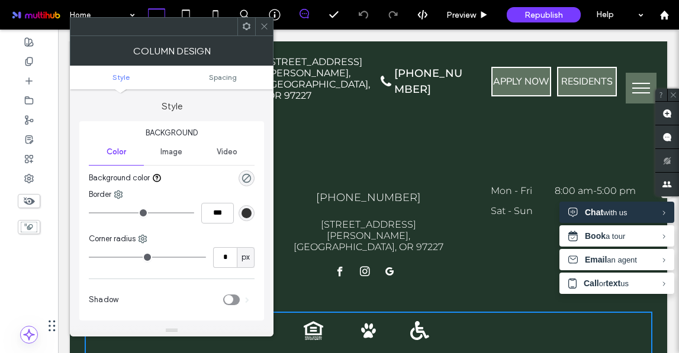
click at [482, 312] on div "Equal Housing Opportunity Click To Paste Pet Friendly Click To Paste Handicap A…" at bounding box center [369, 357] width 568 height 91
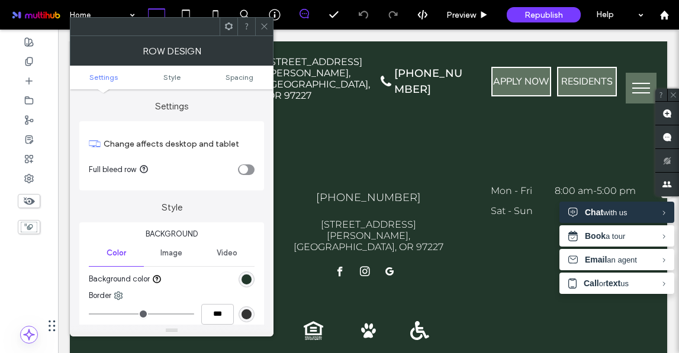
click at [260, 28] on icon at bounding box center [264, 26] width 9 height 9
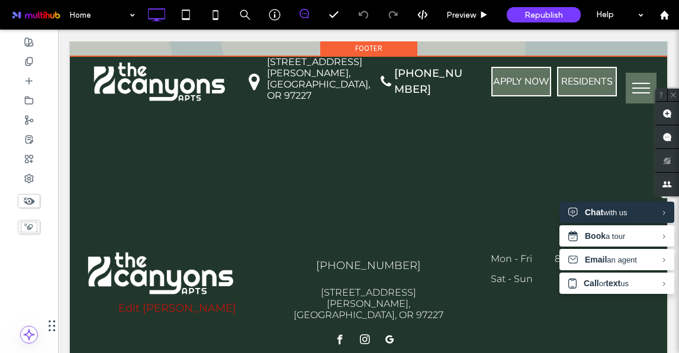
scroll to position [2207, 0]
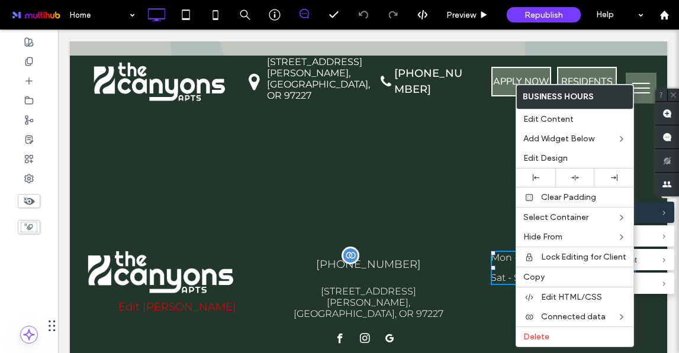
click at [424, 257] on p "[PHONE_NUMBER]" at bounding box center [368, 265] width 187 height 16
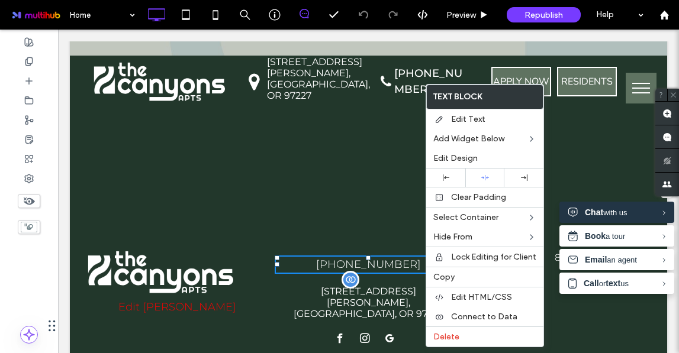
click at [417, 308] on p "[GEOGRAPHIC_DATA], OR 97227" at bounding box center [367, 313] width 157 height 11
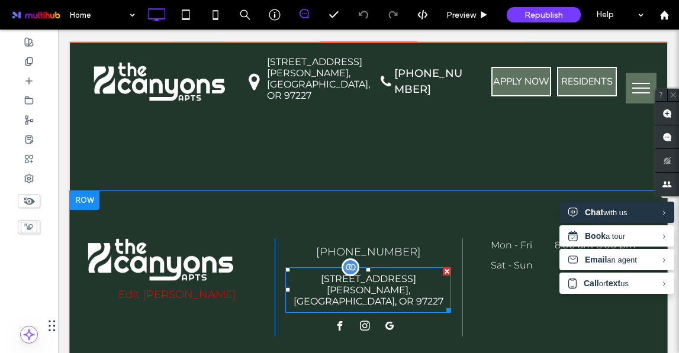
scroll to position [2223, 0]
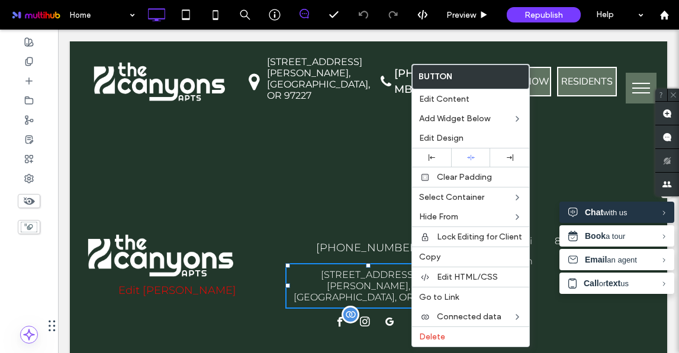
click at [399, 315] on div at bounding box center [369, 324] width 72 height 18
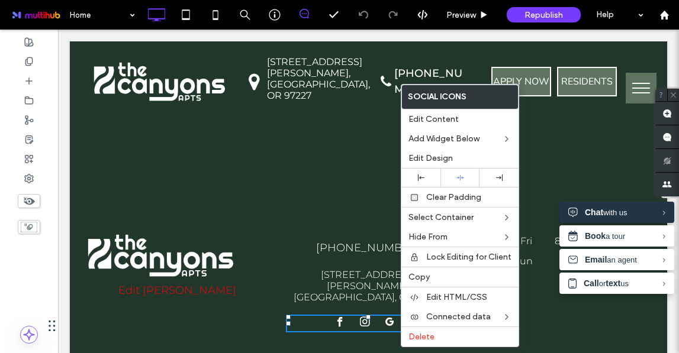
click at [209, 234] on div "© 2025 All Rights Reserved. The Canyons Edit Elise Widget Click To Paste" at bounding box center [181, 283] width 187 height 98
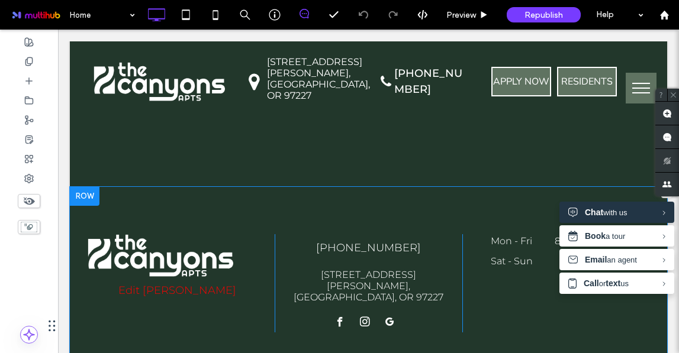
click at [215, 234] on div "© 2025 All Rights Reserved. The Canyons Edit Elise Widget Click To Paste" at bounding box center [181, 283] width 187 height 98
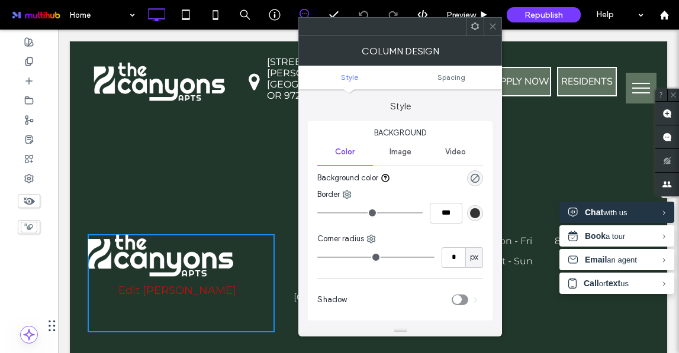
click at [214, 234] on div "© 2025 All Rights Reserved. The Canyons Edit Elise Widget Click To Paste" at bounding box center [181, 283] width 187 height 98
click at [492, 37] on div "Column Design" at bounding box center [400, 51] width 204 height 30
click at [495, 27] on icon at bounding box center [492, 26] width 9 height 9
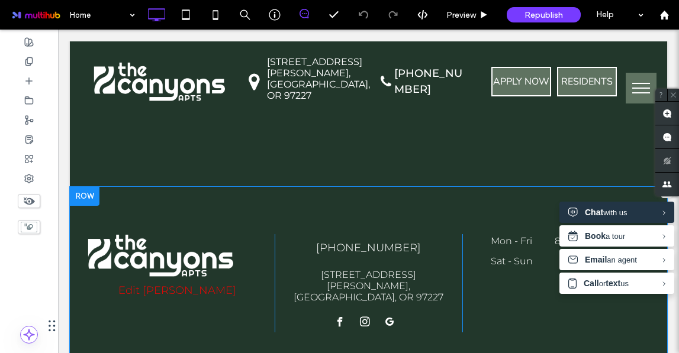
click at [252, 234] on div "© 2025 All Rights Reserved. The Canyons Edit Elise Widget Click To Paste" at bounding box center [181, 283] width 187 height 98
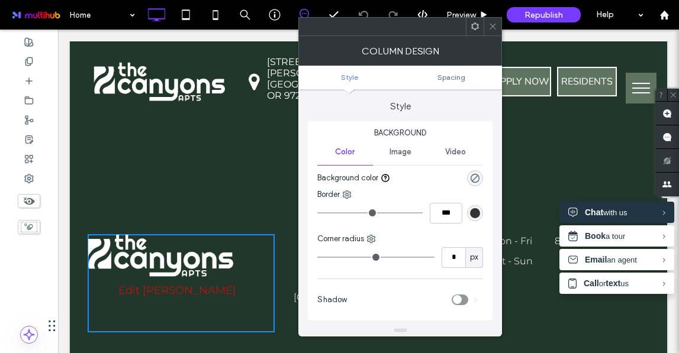
click at [497, 27] on icon at bounding box center [492, 26] width 9 height 9
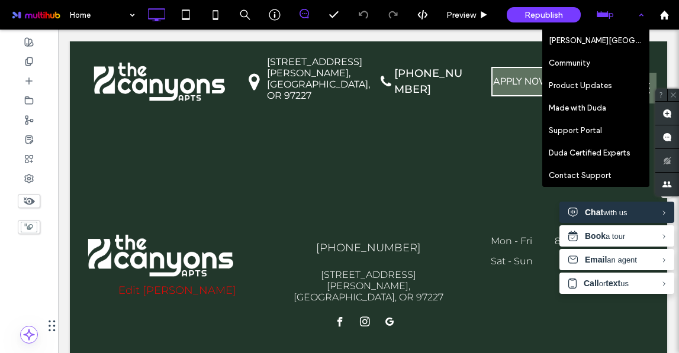
click at [640, 12] on div "Help" at bounding box center [619, 15] width 59 height 30
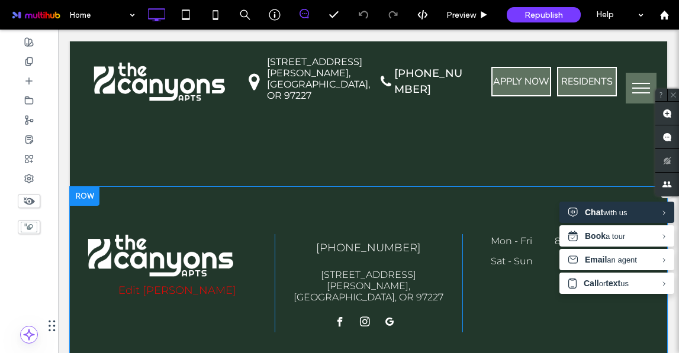
click at [510, 225] on div "© 2025 All Rights Reserved. The Canyons Edit [PERSON_NAME] Click To Paste [PHON…" at bounding box center [368, 274] width 597 height 175
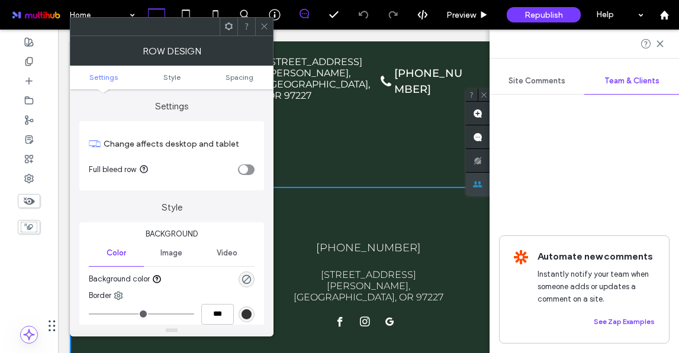
click at [482, 189] on icon at bounding box center [477, 184] width 9 height 9
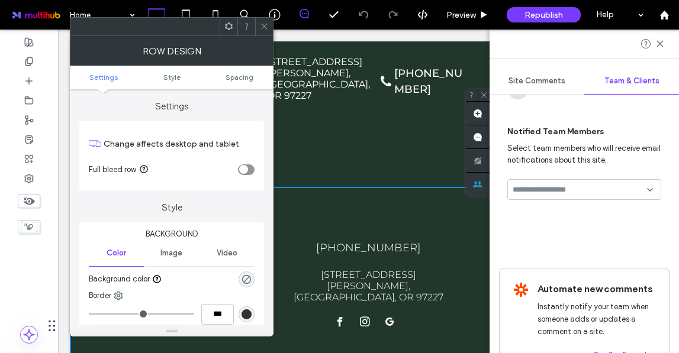
scroll to position [163, 0]
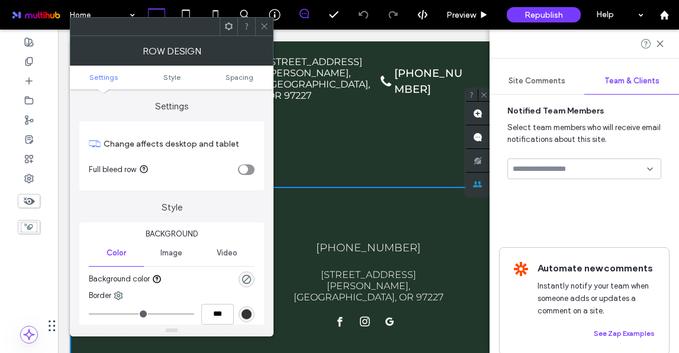
click at [552, 76] on div "Site Comments" at bounding box center [536, 81] width 95 height 26
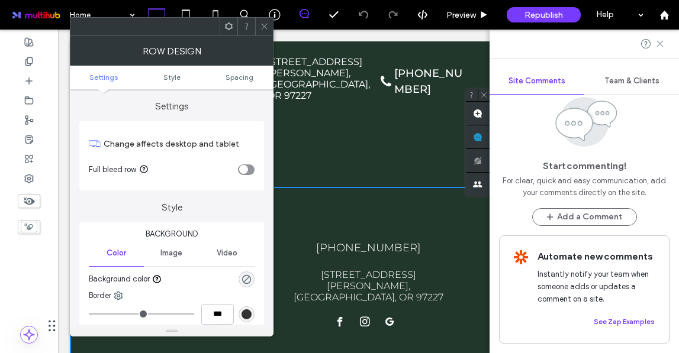
click at [657, 39] on icon at bounding box center [659, 43] width 9 height 9
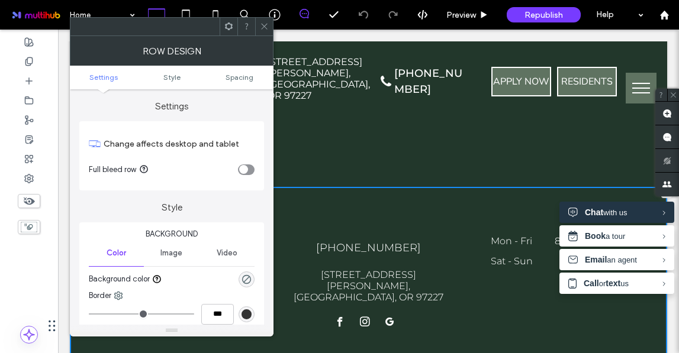
scroll to position [0, 0]
click at [265, 27] on icon at bounding box center [264, 26] width 9 height 9
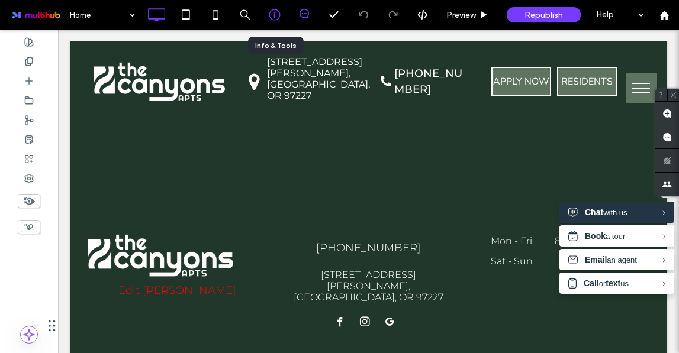
click at [269, 18] on icon at bounding box center [275, 15] width 12 height 12
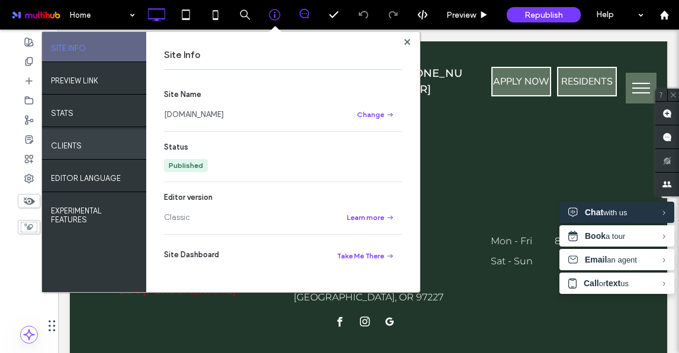
click at [80, 145] on label "Clients" at bounding box center [66, 143] width 31 height 15
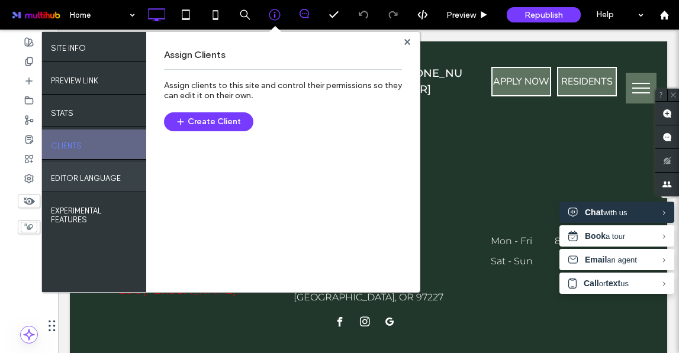
click at [75, 182] on label "EDITOR LANGUAGE" at bounding box center [86, 175] width 70 height 15
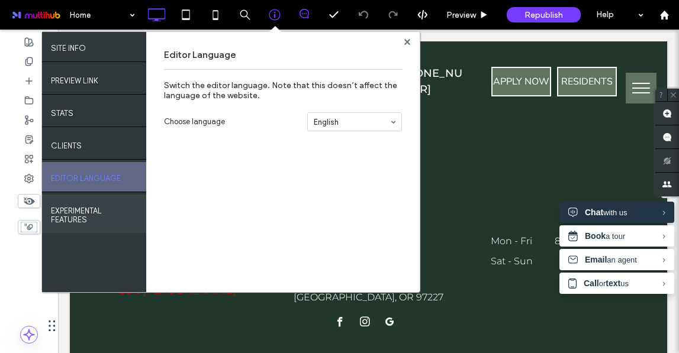
click at [76, 221] on label "EXPERIMENTAL FEATURES" at bounding box center [94, 213] width 86 height 24
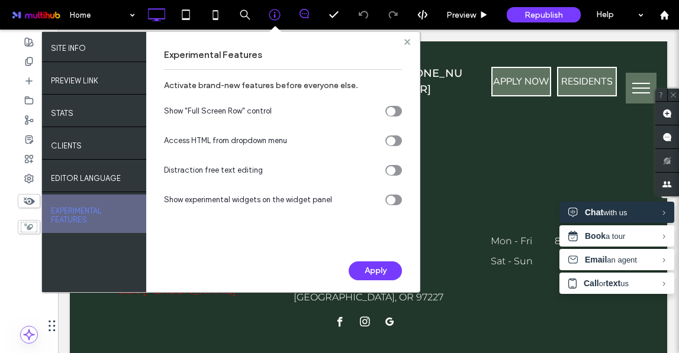
click at [404, 42] on icon at bounding box center [407, 42] width 6 height 6
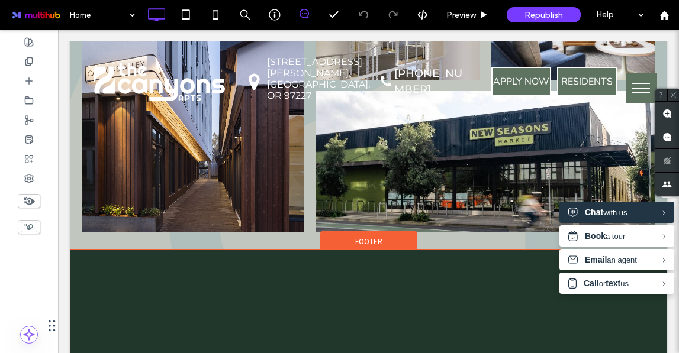
scroll to position [2010, 0]
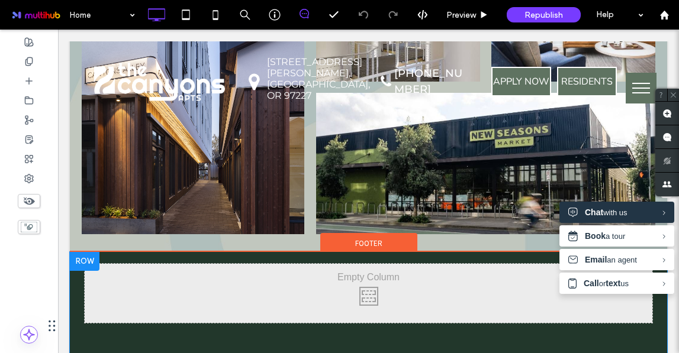
click at [285, 264] on div "Click To Paste" at bounding box center [369, 293] width 568 height 59
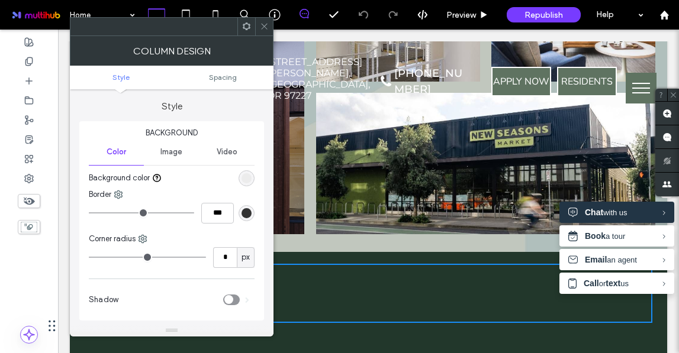
click at [264, 25] on use at bounding box center [264, 27] width 6 height 6
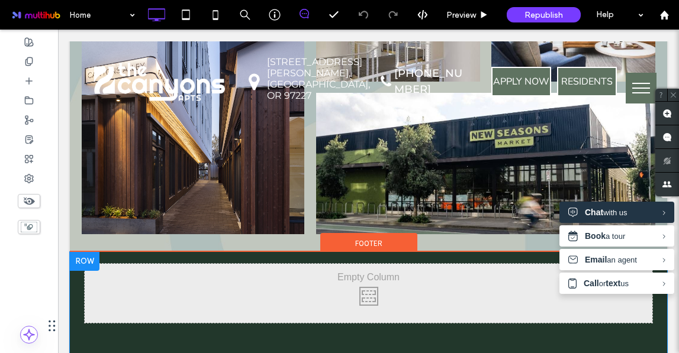
click at [85, 252] on div at bounding box center [85, 261] width 30 height 19
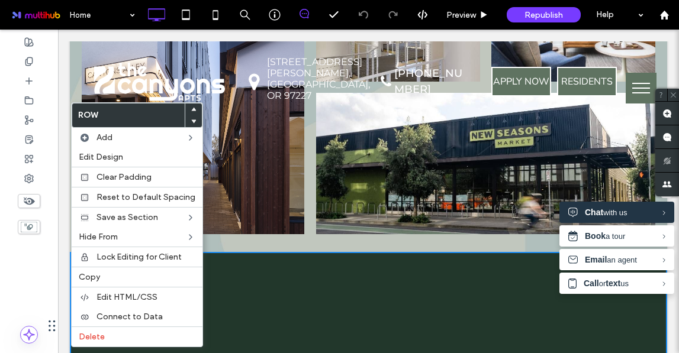
click at [246, 252] on div "Click To Paste + Add Section" at bounding box center [368, 326] width 597 height 148
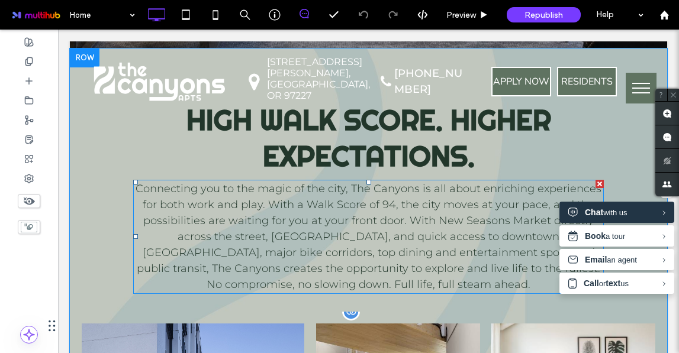
scroll to position [1629, 0]
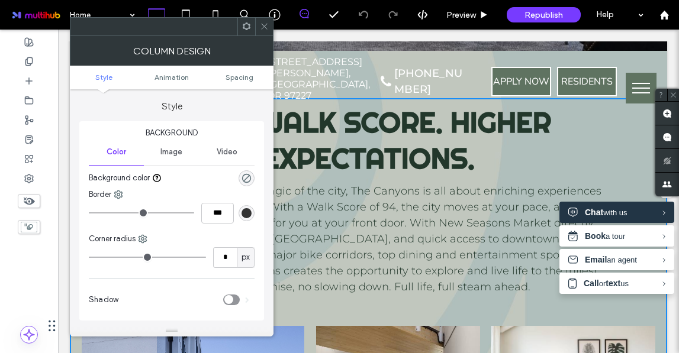
click at [262, 30] on icon at bounding box center [264, 26] width 9 height 9
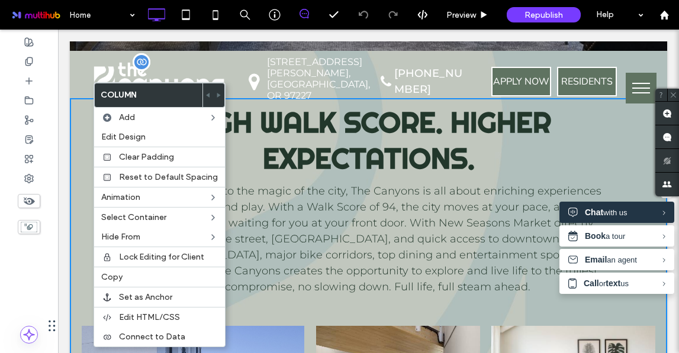
click at [136, 68] on div at bounding box center [142, 62] width 18 height 18
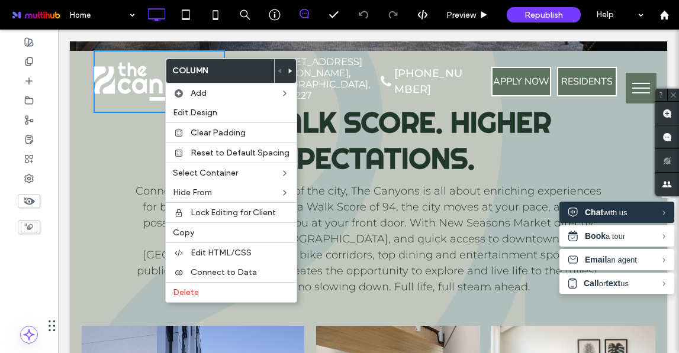
click at [352, 78] on div "Map drop icon. Click To Paste [STREET_ADDRESS][PERSON_NAME] Click To Paste" at bounding box center [290, 81] width 131 height 63
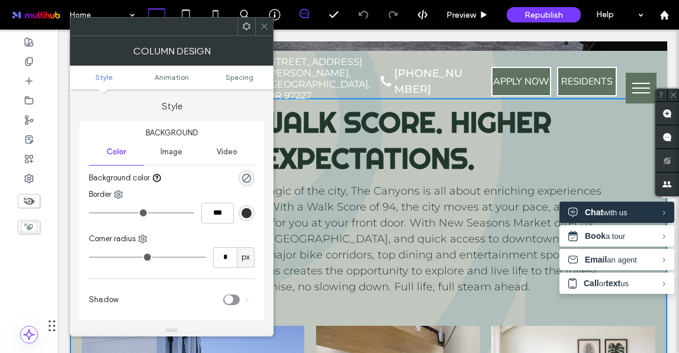
click at [262, 27] on icon at bounding box center [264, 26] width 9 height 9
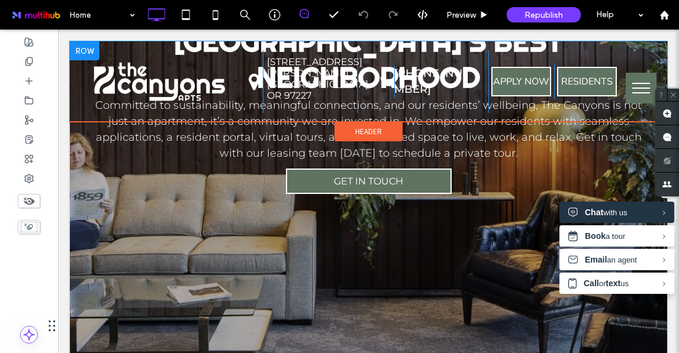
scroll to position [1301, 0]
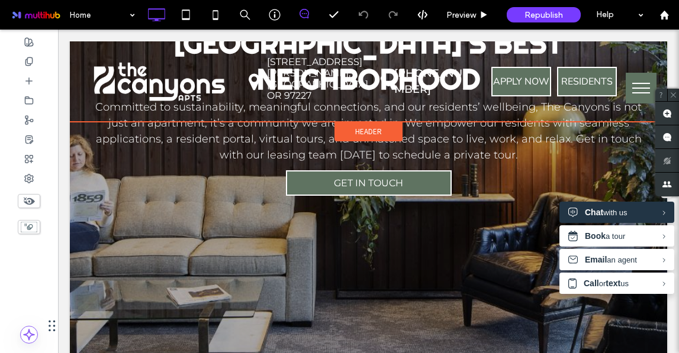
click at [356, 141] on div "Header" at bounding box center [368, 132] width 68 height 20
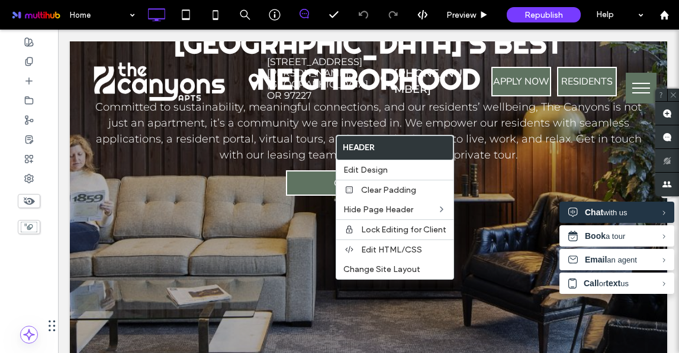
click at [282, 186] on div "Studio - 2 Bedroom Layouts Claim Your Spot in [GEOGRAPHIC_DATA]’s Best Neighbor…" at bounding box center [368, 110] width 597 height 540
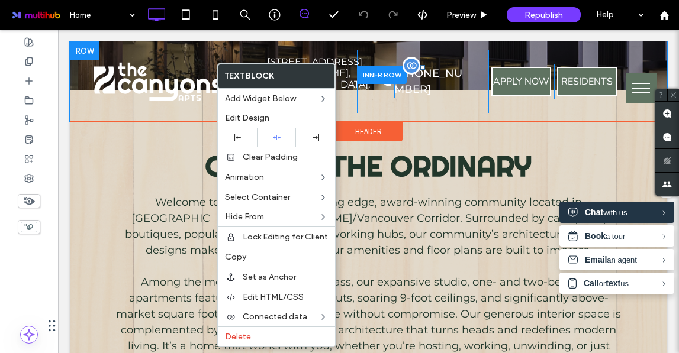
scroll to position [557, 0]
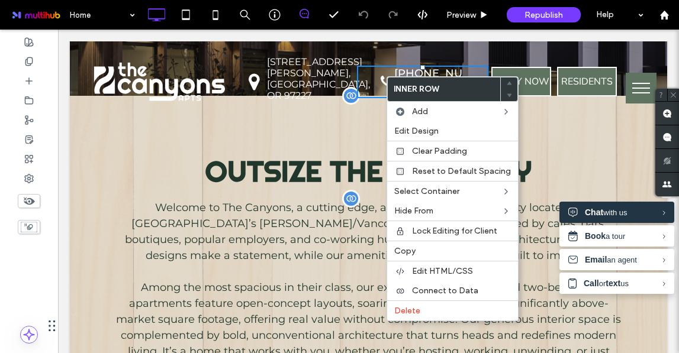
click at [173, 200] on p "Welcome to The Canyons, a cutting edge, award-winning community located in [GEO…" at bounding box center [368, 232] width 509 height 64
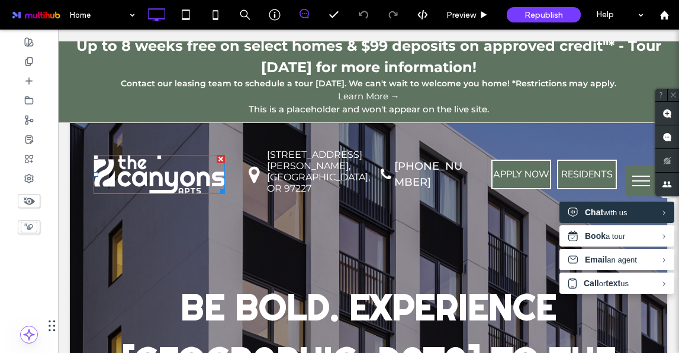
scroll to position [0, 0]
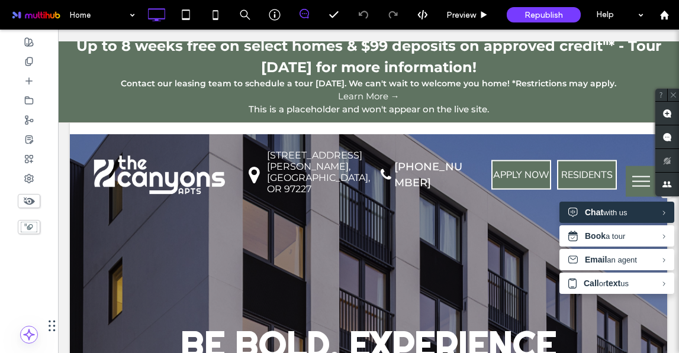
click at [27, 198] on icon at bounding box center [28, 201] width 13 height 13
click at [32, 201] on use at bounding box center [29, 201] width 12 height 7
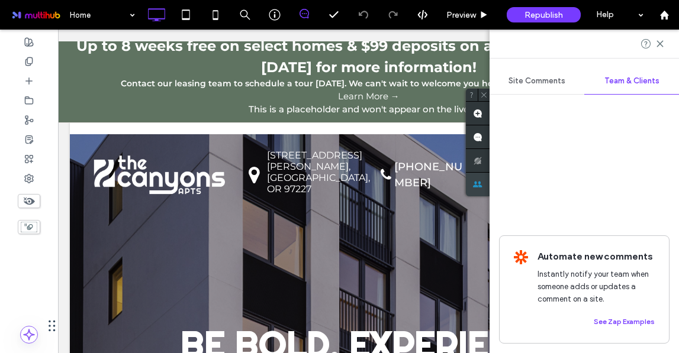
click at [482, 182] on use at bounding box center [477, 185] width 9 height 6
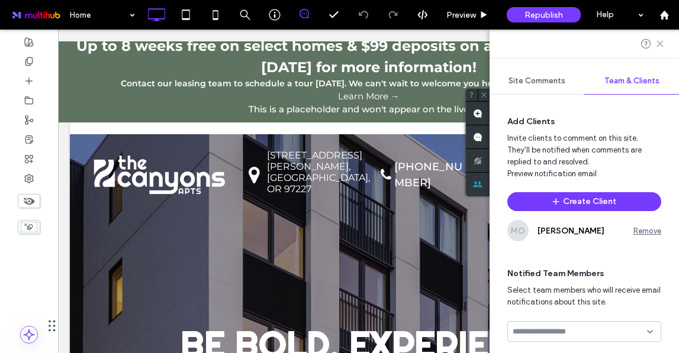
click at [661, 45] on use at bounding box center [659, 43] width 5 height 5
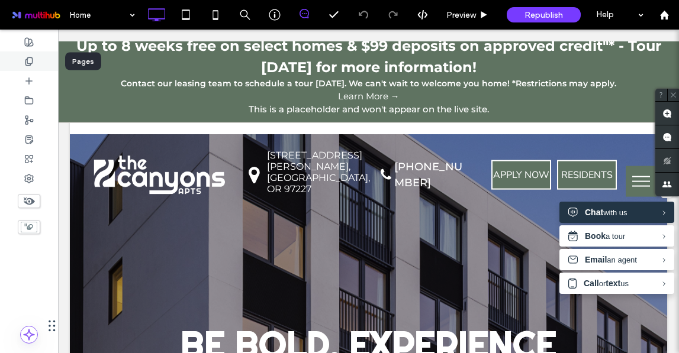
click at [31, 57] on use at bounding box center [28, 61] width 7 height 8
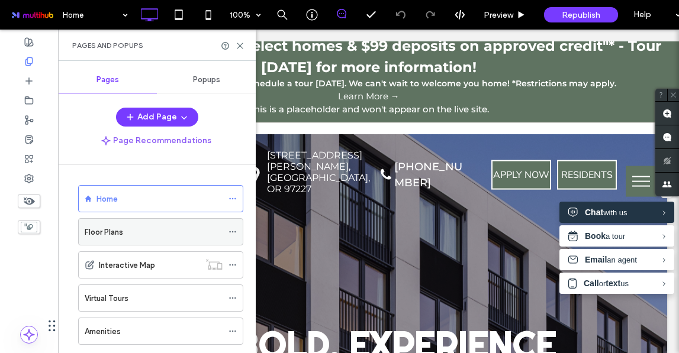
click at [101, 234] on label "Floor Plans" at bounding box center [104, 232] width 38 height 21
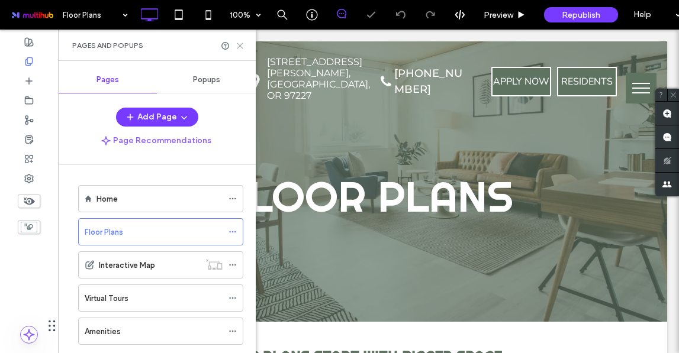
click at [239, 47] on icon at bounding box center [240, 45] width 9 height 9
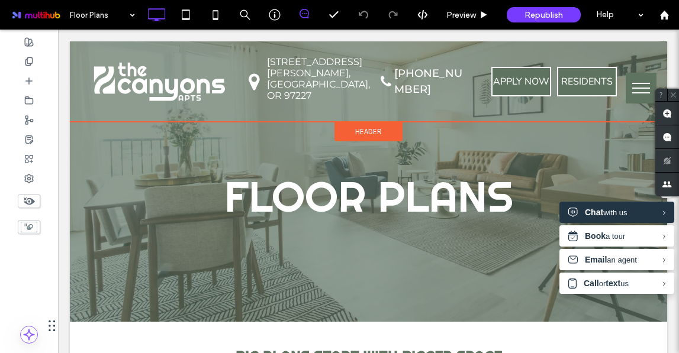
click at [363, 137] on span "Header" at bounding box center [368, 132] width 27 height 10
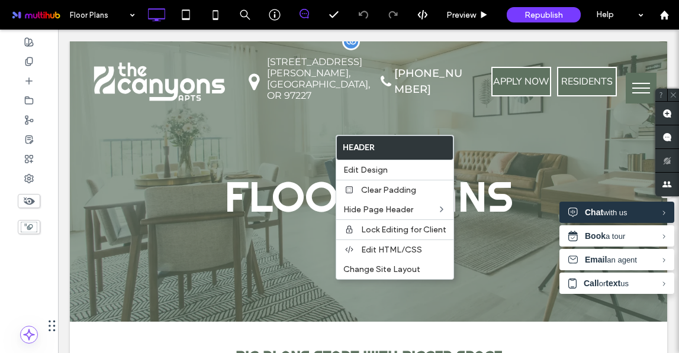
click at [306, 172] on span "Floor Plans" at bounding box center [368, 196] width 289 height 53
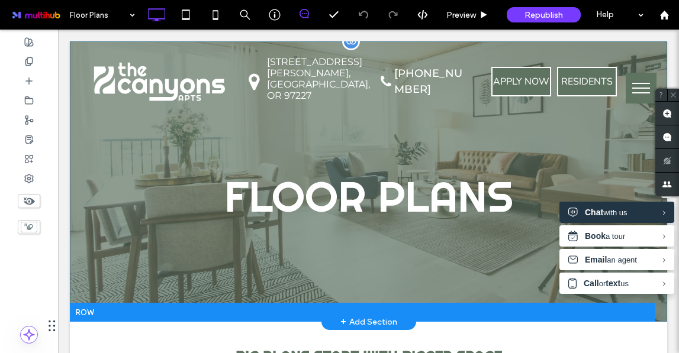
click at [199, 308] on div at bounding box center [362, 312] width 585 height 19
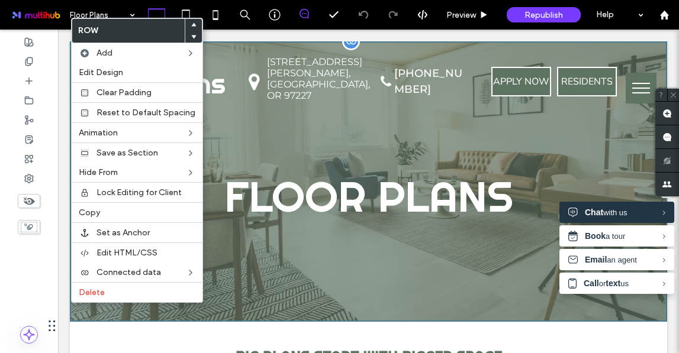
click at [270, 249] on div "Floor Plans Click To Paste Row + Add Section" at bounding box center [368, 181] width 597 height 281
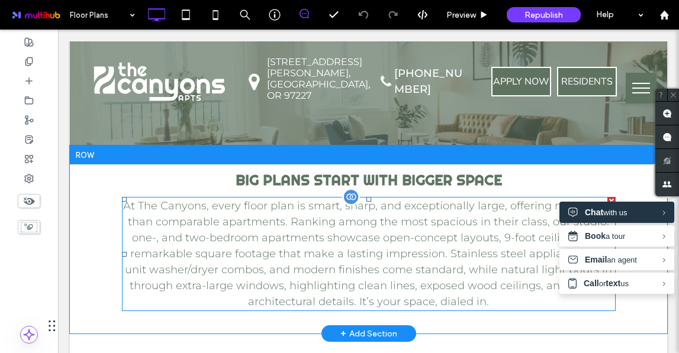
scroll to position [202, 0]
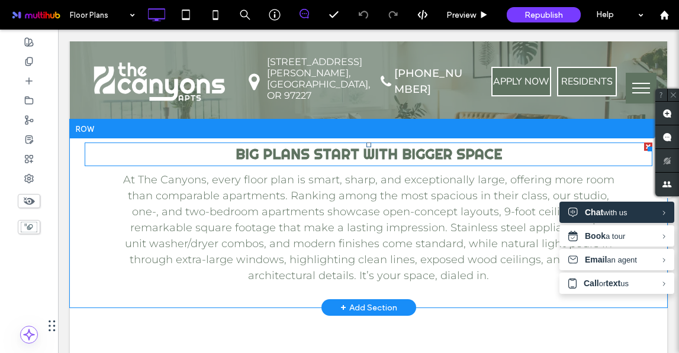
click at [356, 149] on span "Big Plans Start with Bigger Space" at bounding box center [369, 154] width 266 height 18
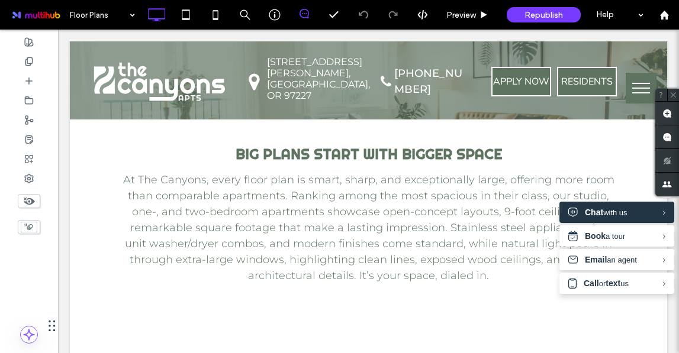
type input "**********"
type input "**"
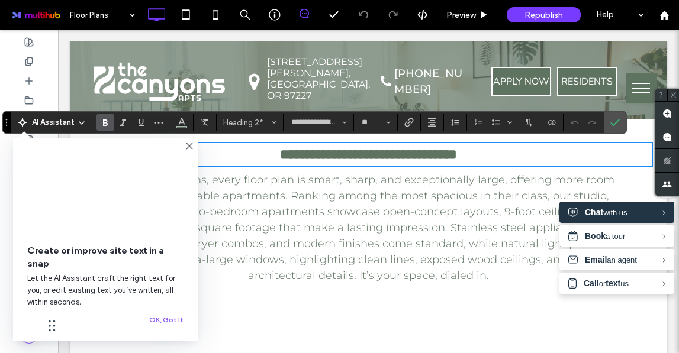
click at [356, 159] on span "**********" at bounding box center [368, 154] width 177 height 14
click at [531, 157] on h2 "**********" at bounding box center [369, 154] width 568 height 21
click at [463, 232] on p "At The Canyons, every floor plan is smart, sharp, and exceptionally large, offe…" at bounding box center [369, 228] width 494 height 112
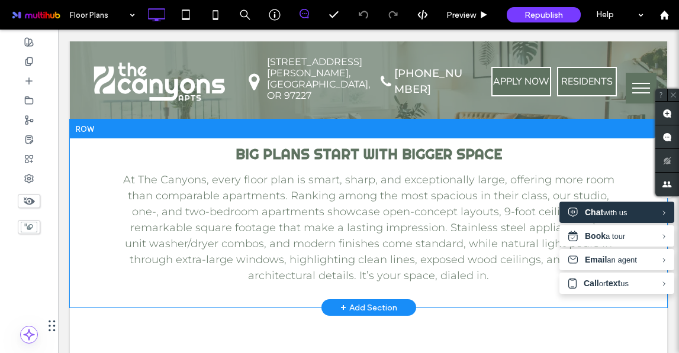
click at [78, 136] on div at bounding box center [362, 129] width 585 height 19
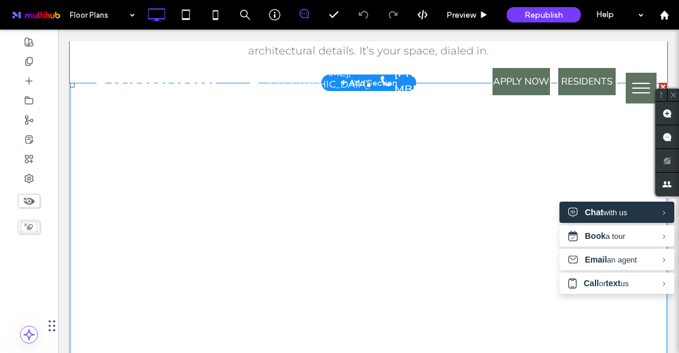
scroll to position [458, 0]
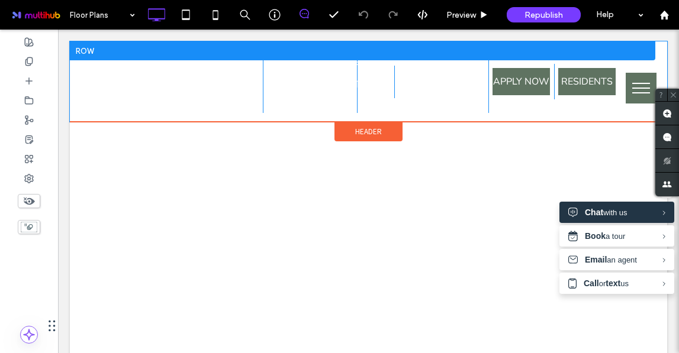
click at [91, 50] on div at bounding box center [362, 50] width 585 height 19
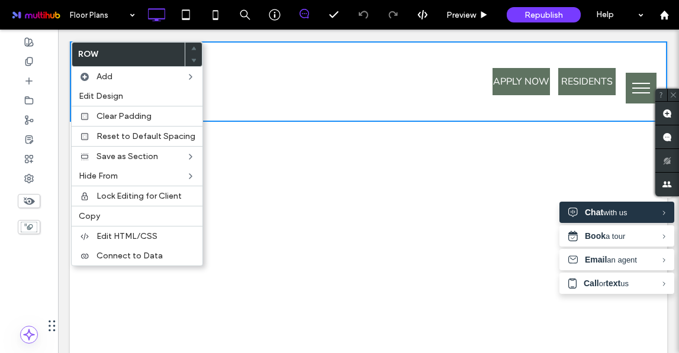
click at [137, 51] on label "Row" at bounding box center [128, 55] width 112 height 24
click at [191, 62] on icon at bounding box center [193, 60] width 5 height 5
click at [191, 60] on use at bounding box center [193, 61] width 5 height 4
click at [191, 50] on icon at bounding box center [193, 48] width 5 height 5
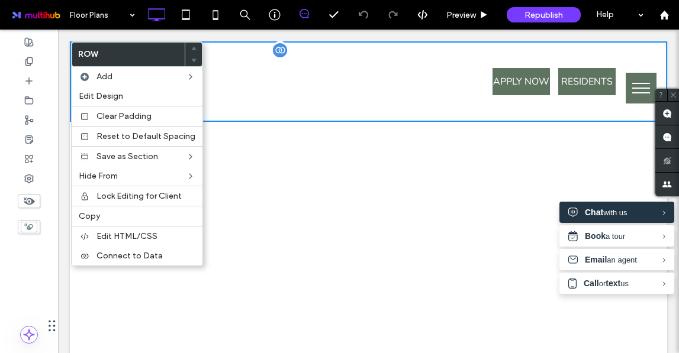
click at [294, 50] on link "3450 N Williams Avenue, Portland, OR 97227" at bounding box center [298, 78] width 70 height 57
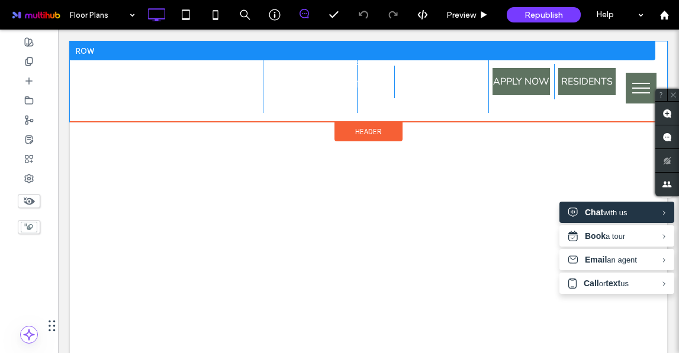
click at [73, 51] on div at bounding box center [362, 50] width 585 height 19
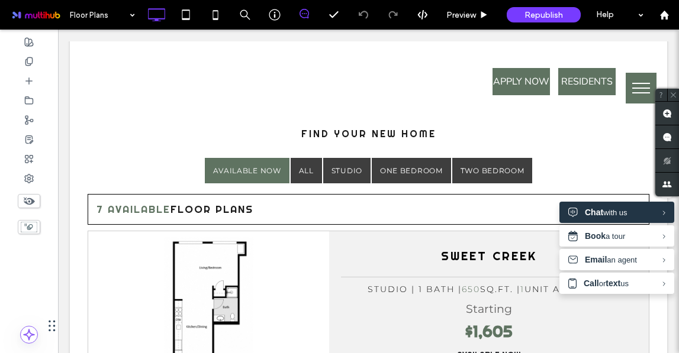
scroll to position [1040, 0]
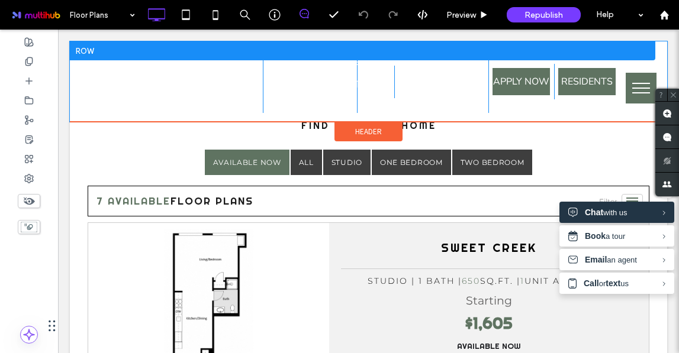
click at [92, 52] on div at bounding box center [362, 50] width 585 height 19
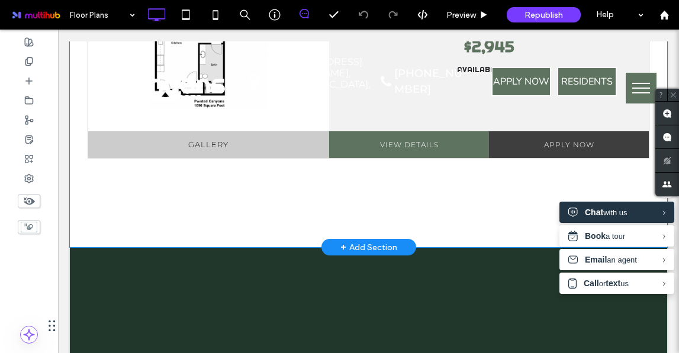
scroll to position [2677, 0]
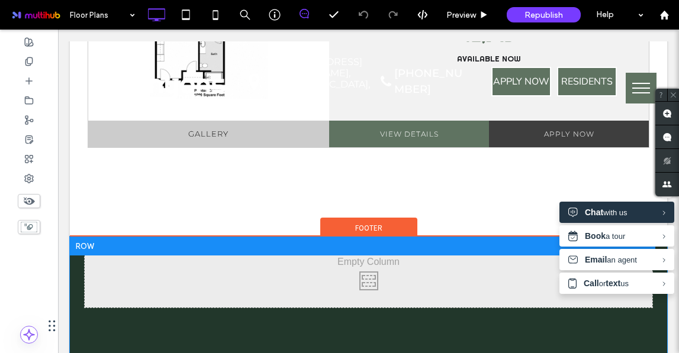
click at [288, 250] on div at bounding box center [362, 246] width 585 height 19
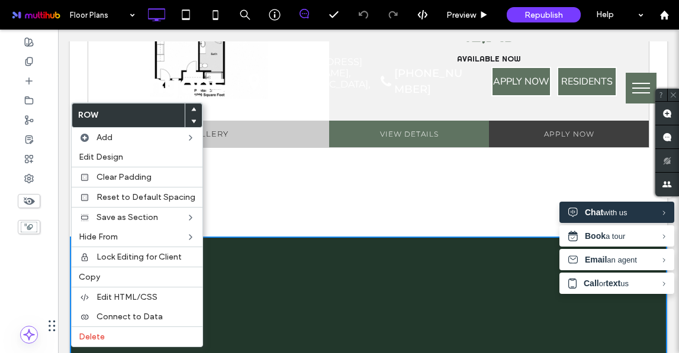
click at [288, 250] on div "Click To Paste" at bounding box center [369, 278] width 568 height 59
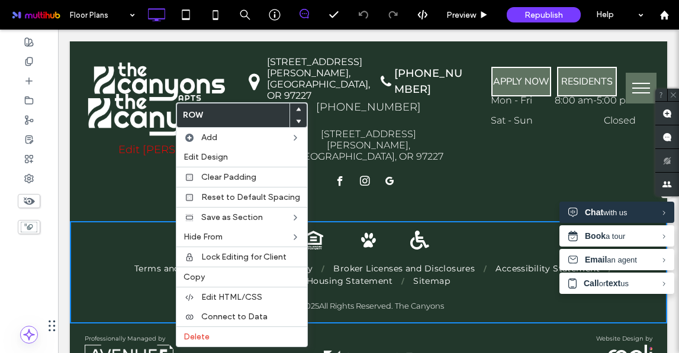
scroll to position [3040, 0]
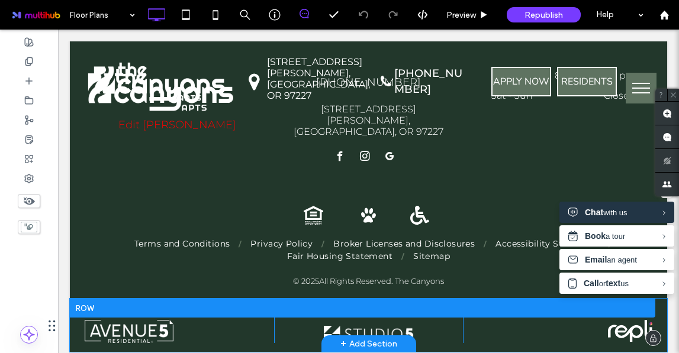
click at [183, 300] on div at bounding box center [362, 308] width 585 height 19
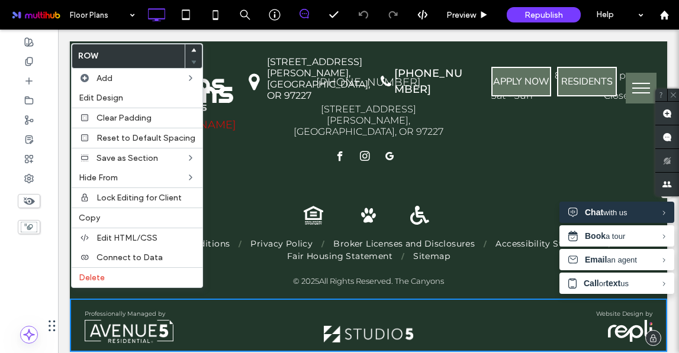
click at [227, 283] on div "Equal Housing Opportunity Click To Paste Pet Friendly Click To Paste Handicap A…" at bounding box center [368, 247] width 597 height 102
